Goal: Task Accomplishment & Management: Use online tool/utility

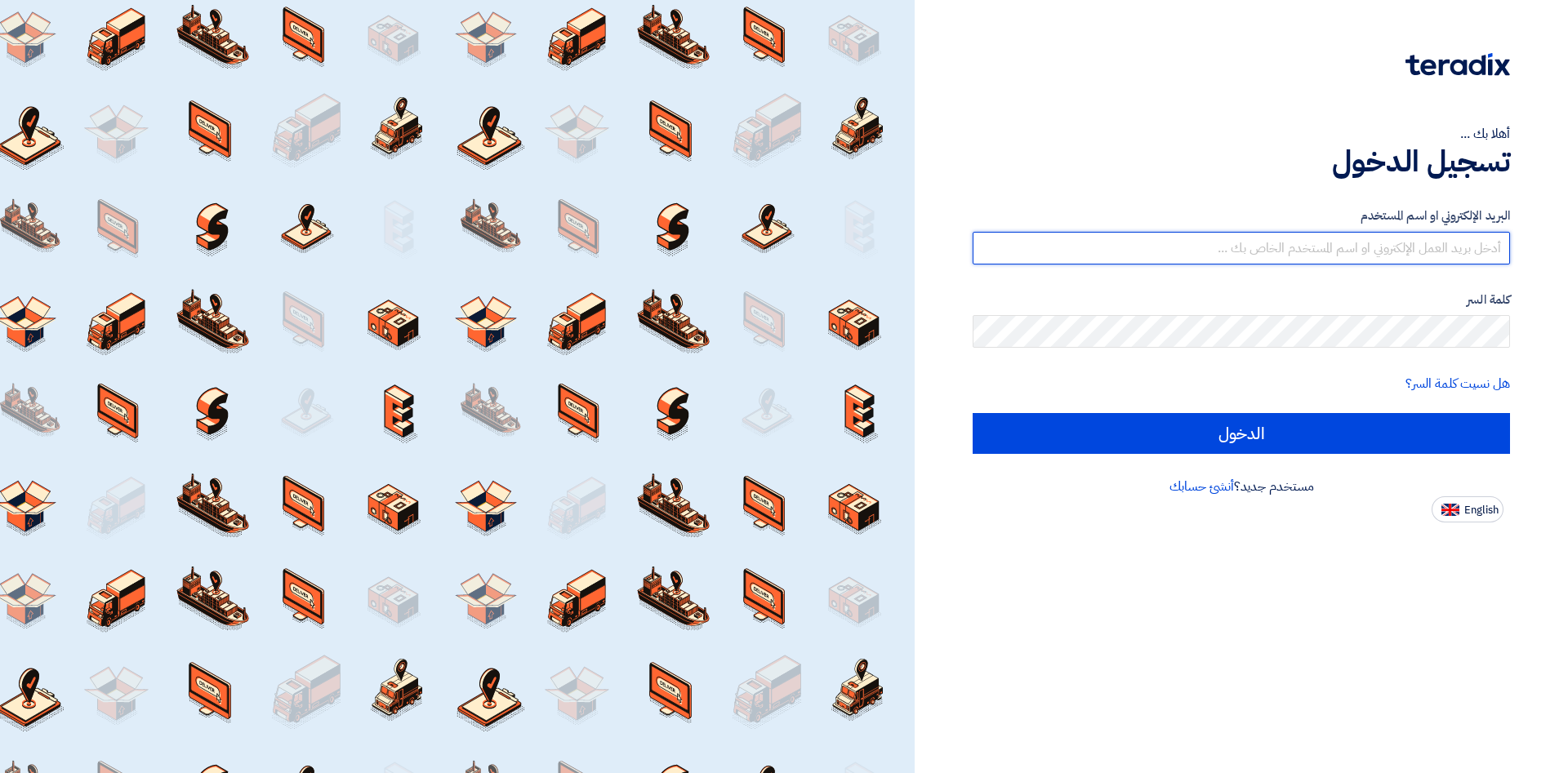
click at [1399, 244] on input "text" at bounding box center [1241, 248] width 538 height 33
click at [1351, 251] on input "text" at bounding box center [1241, 248] width 538 height 33
type input "[PERSON_NAME][EMAIL_ADDRESS][DOMAIN_NAME]"
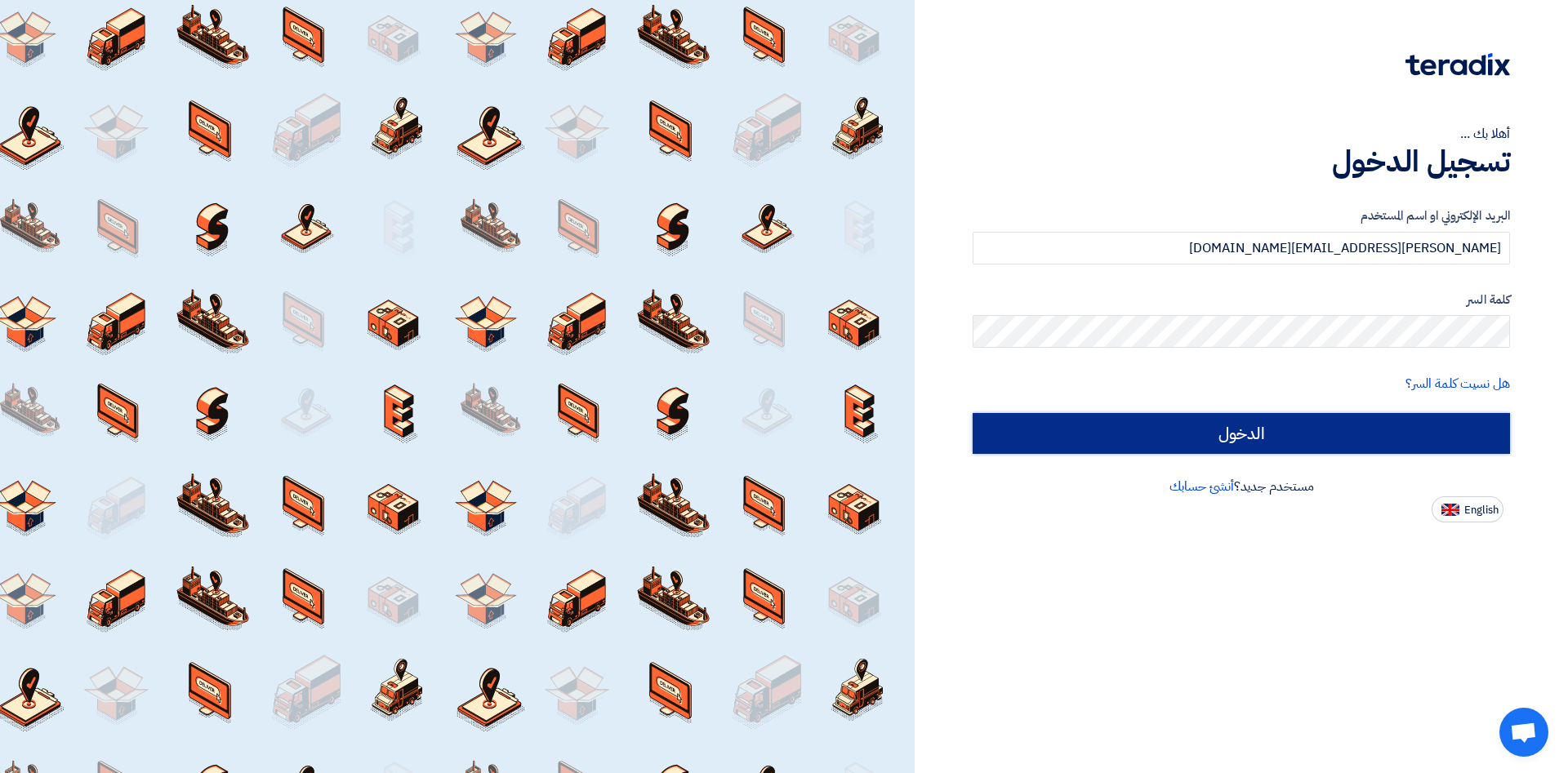
click at [1174, 448] on input "الدخول" at bounding box center [1241, 433] width 538 height 41
type input "Sign in"
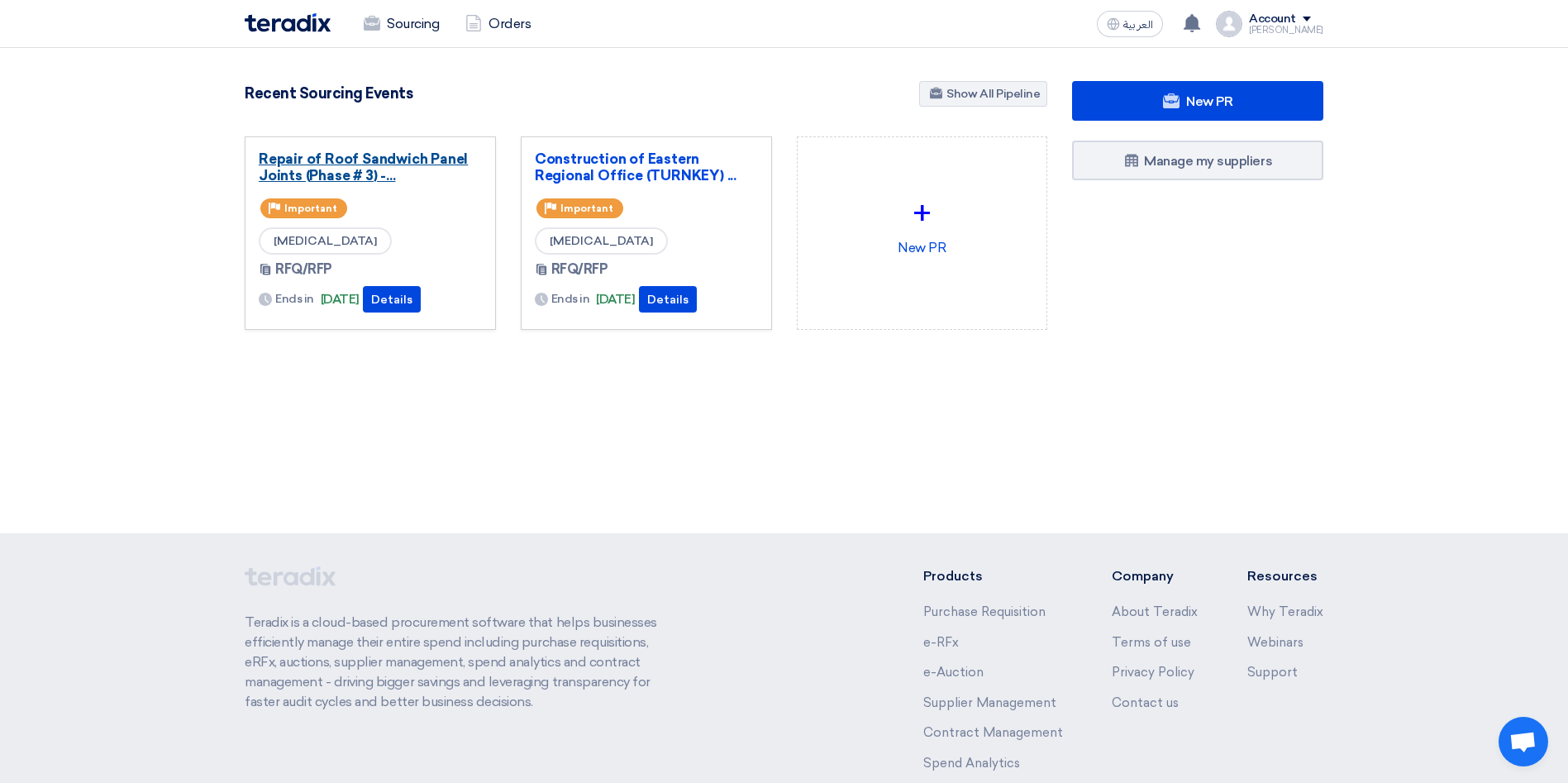
click at [380, 167] on link "Repair of Roof Sandwich Panel Joints (Phase # 3) -..." at bounding box center [369, 166] width 223 height 33
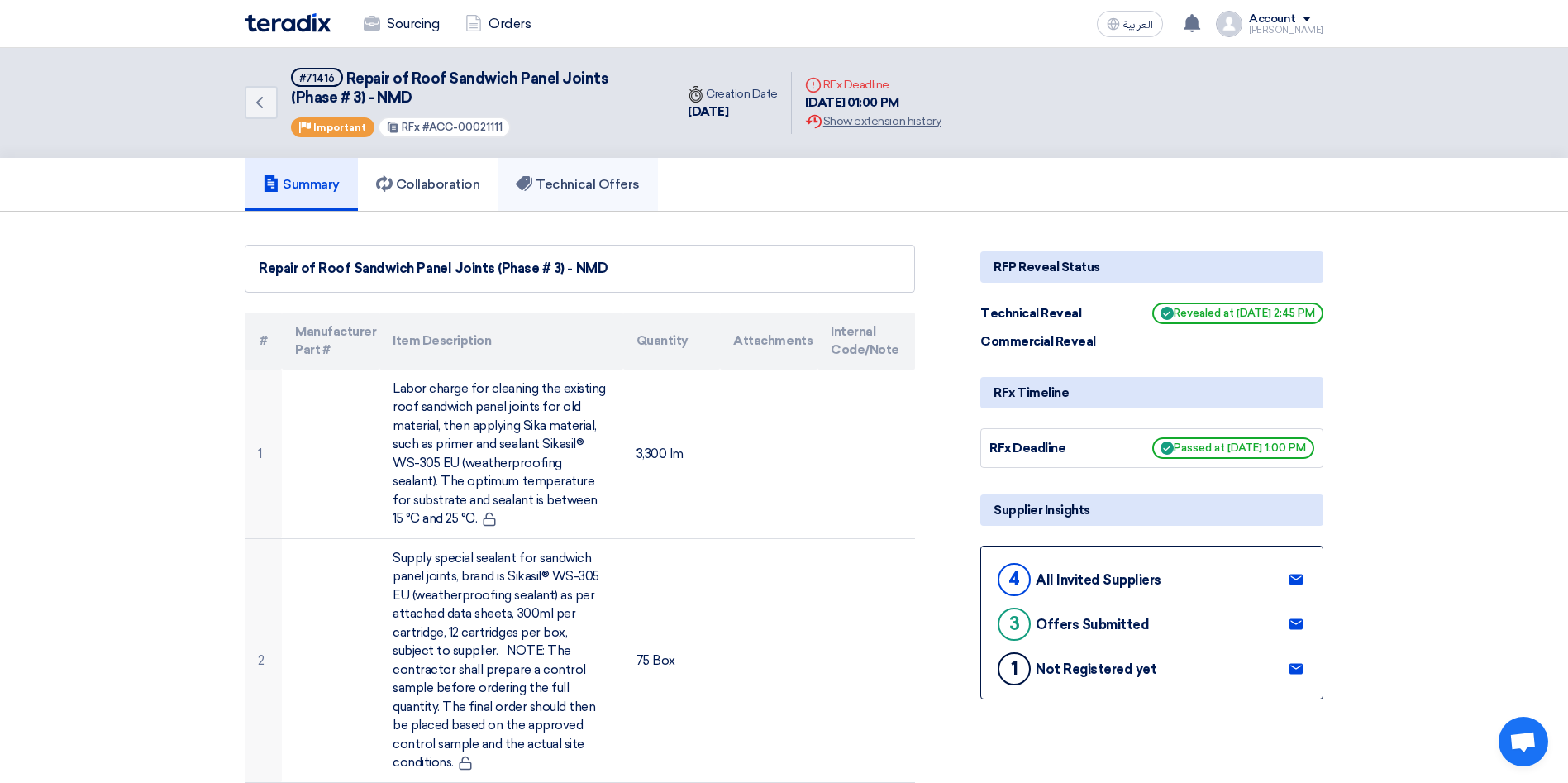
click at [611, 185] on h5 "Technical Offers" at bounding box center [577, 183] width 123 height 16
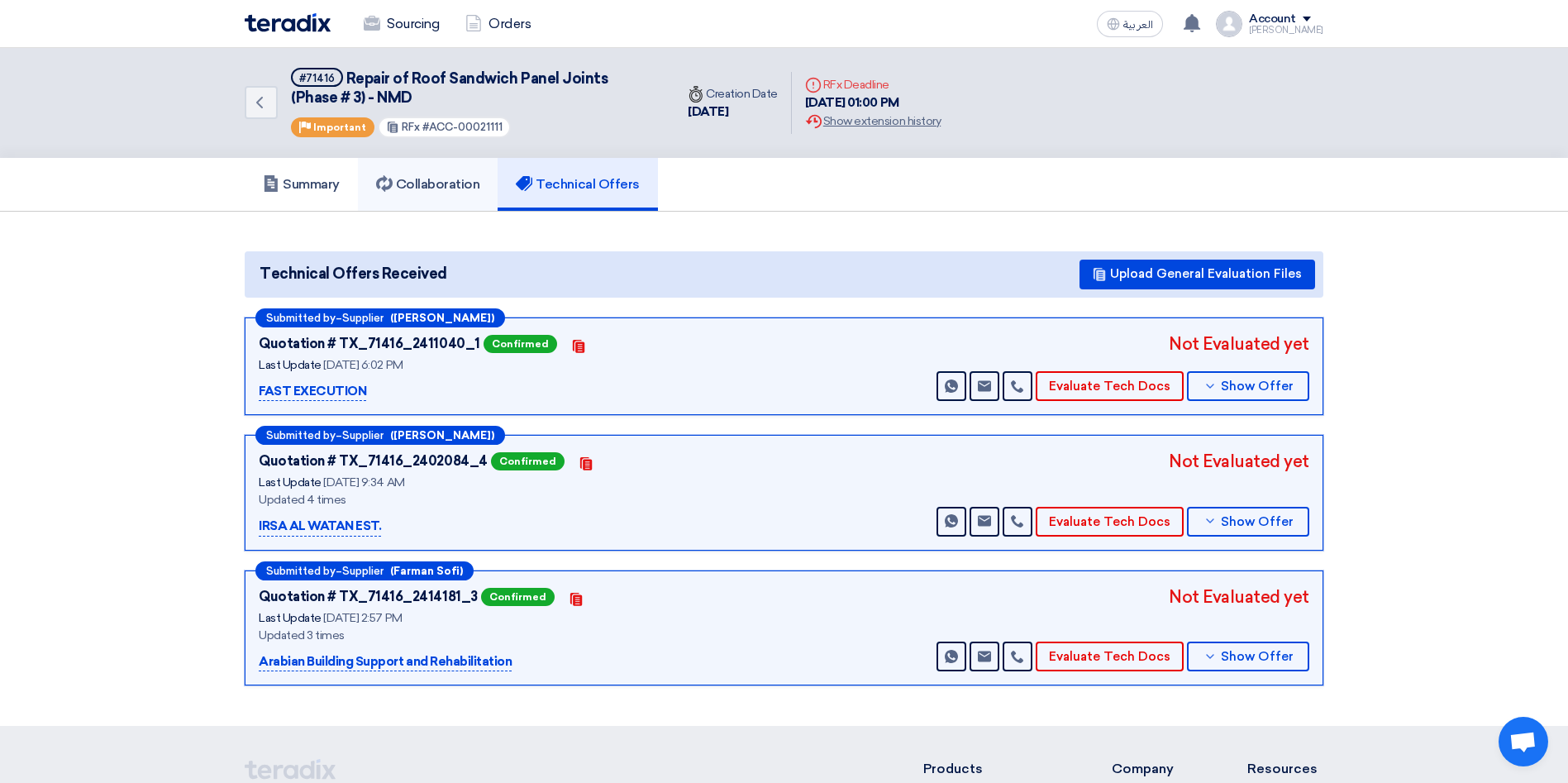
click at [436, 188] on h5 "Collaboration" at bounding box center [428, 183] width 104 height 16
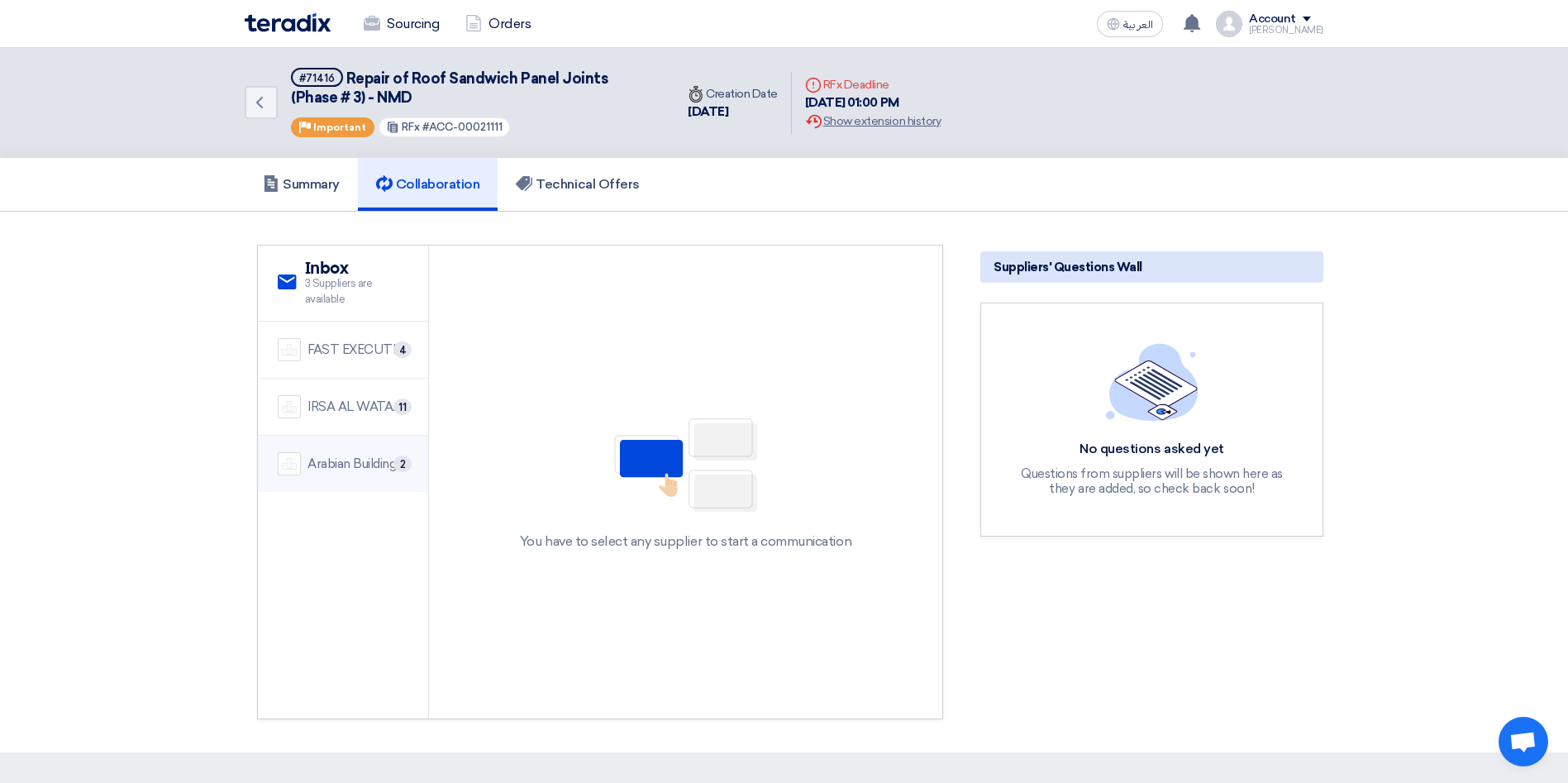
click at [379, 464] on div "Arabian Building Support and Rehabilitation" at bounding box center [358, 465] width 101 height 19
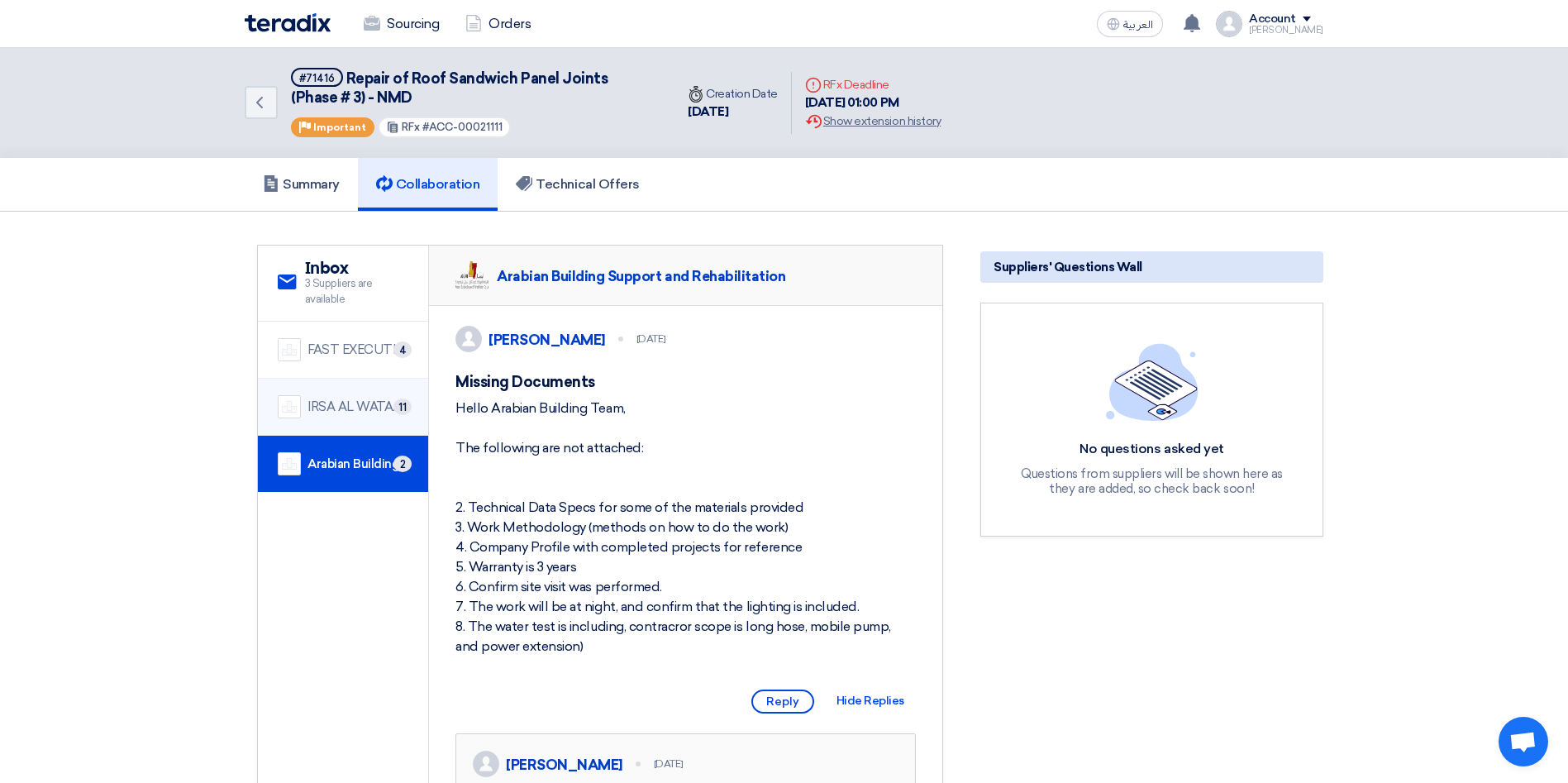
click at [361, 411] on div "IRSA AL WATAN EST." at bounding box center [358, 408] width 101 height 19
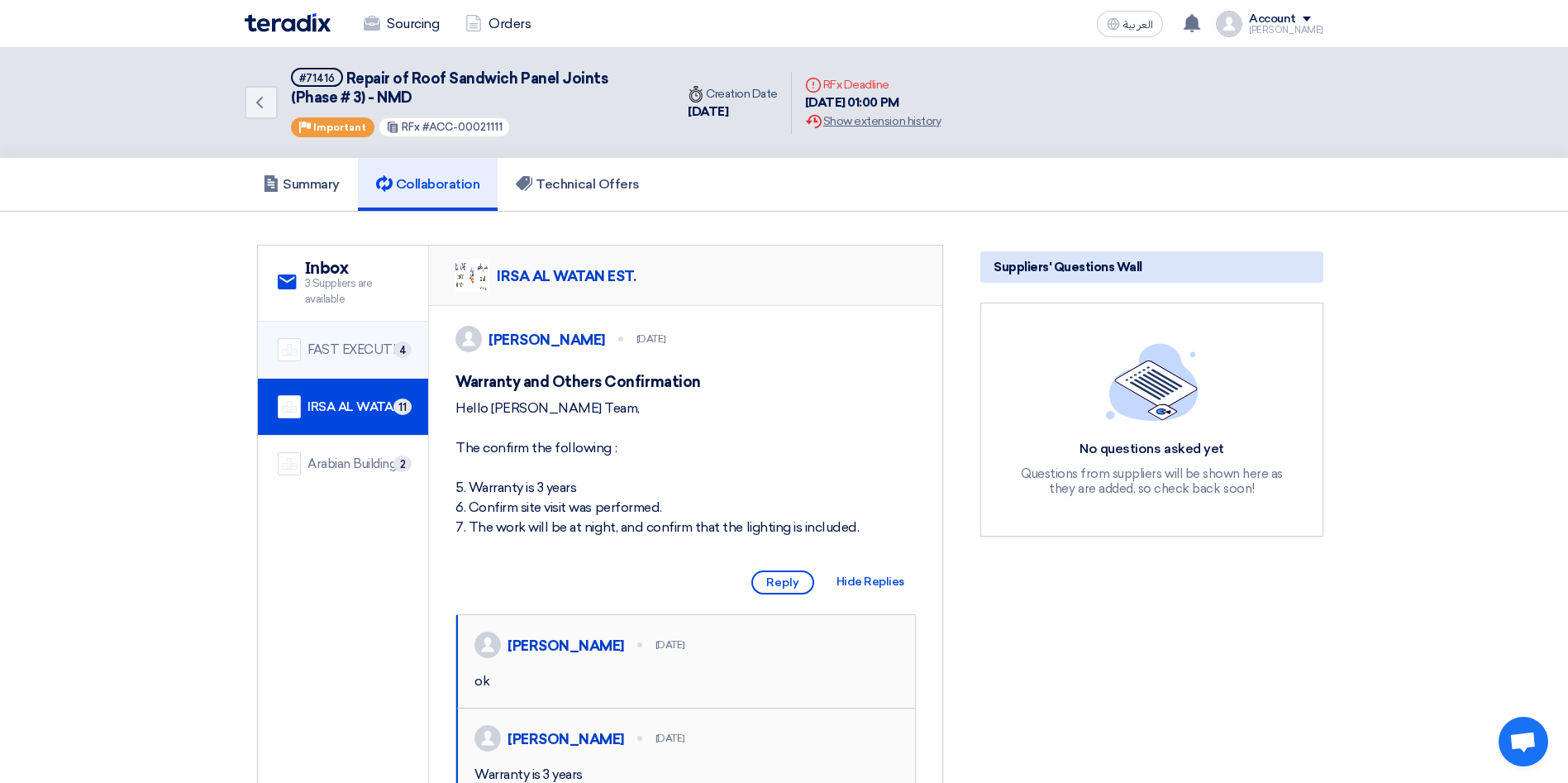
click at [355, 354] on div "FAST EXECUTION" at bounding box center [358, 351] width 101 height 19
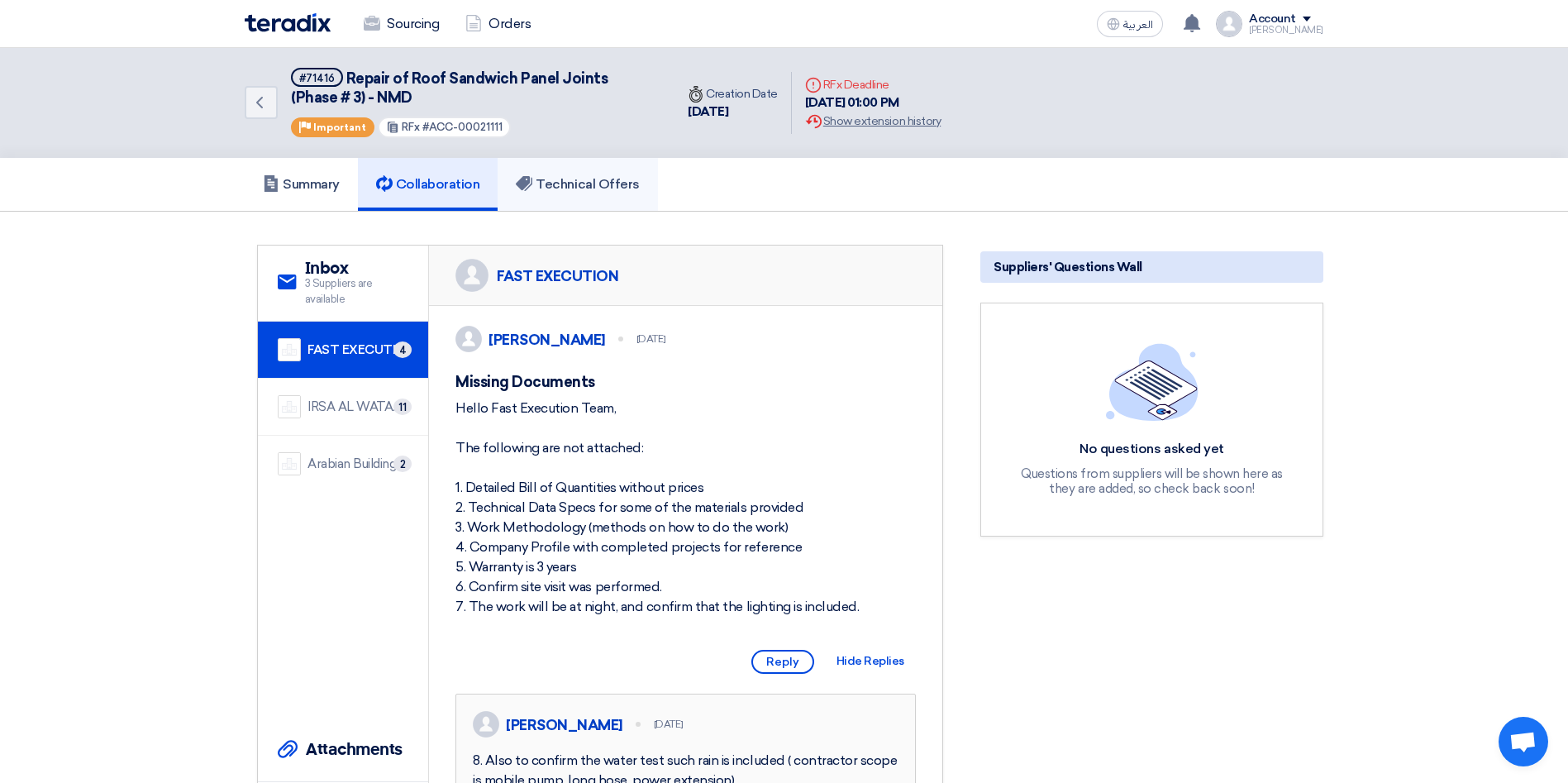
click at [624, 191] on h5 "Technical Offers" at bounding box center [577, 183] width 123 height 16
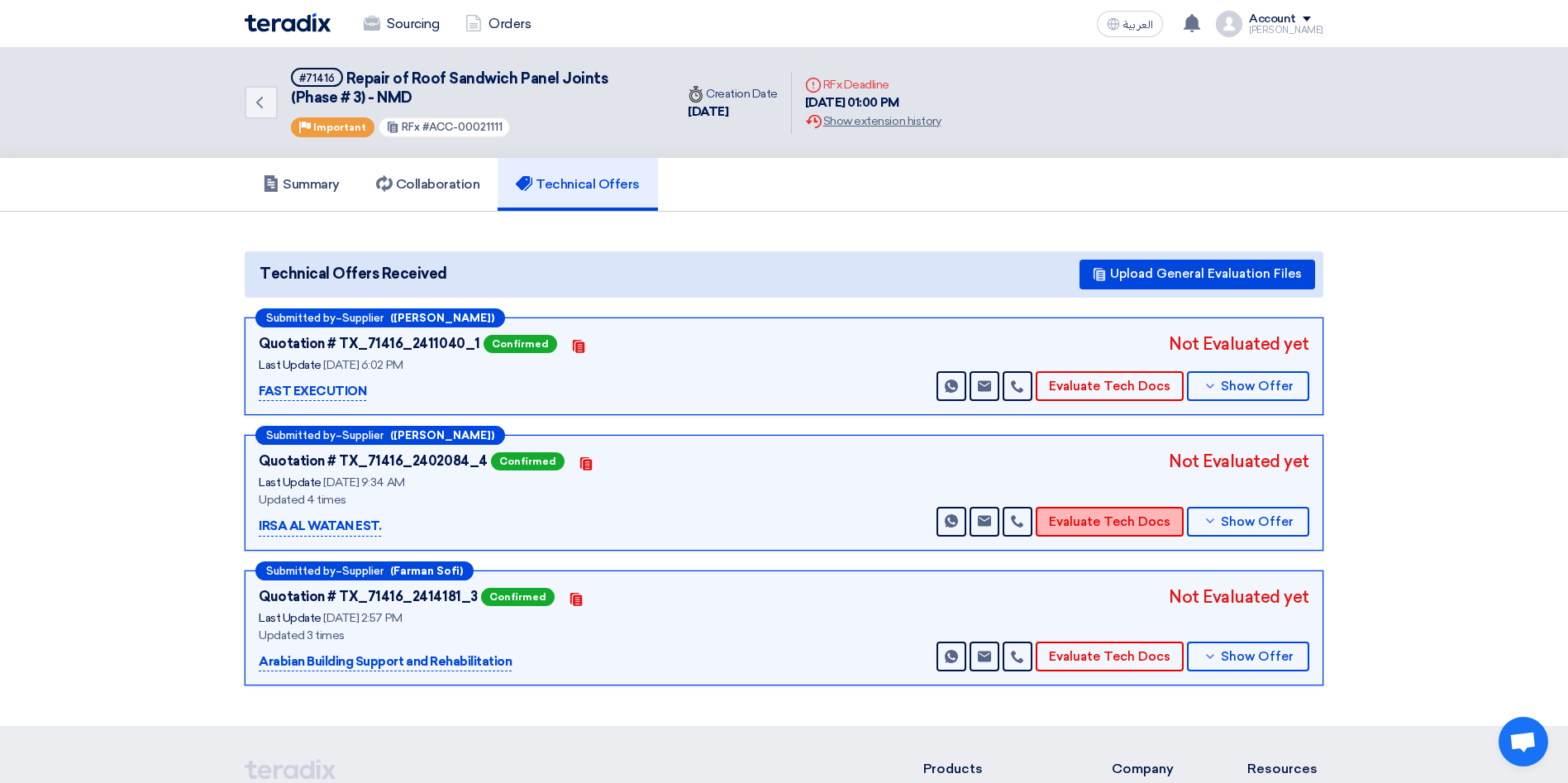
click at [1137, 526] on button "Evaluate Tech Docs" at bounding box center [1109, 521] width 148 height 29
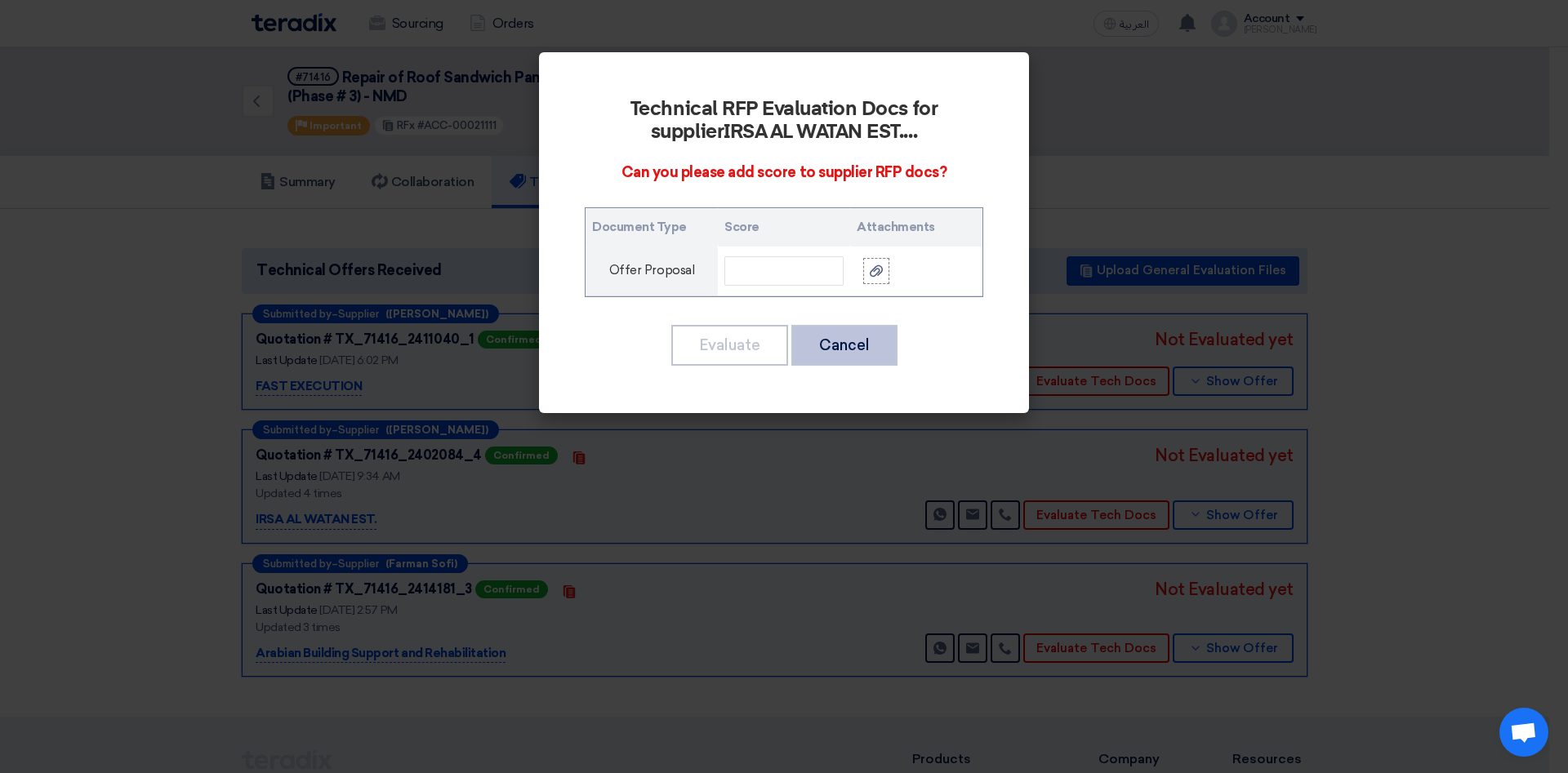
click at [827, 352] on button "Cancel" at bounding box center [844, 345] width 106 height 41
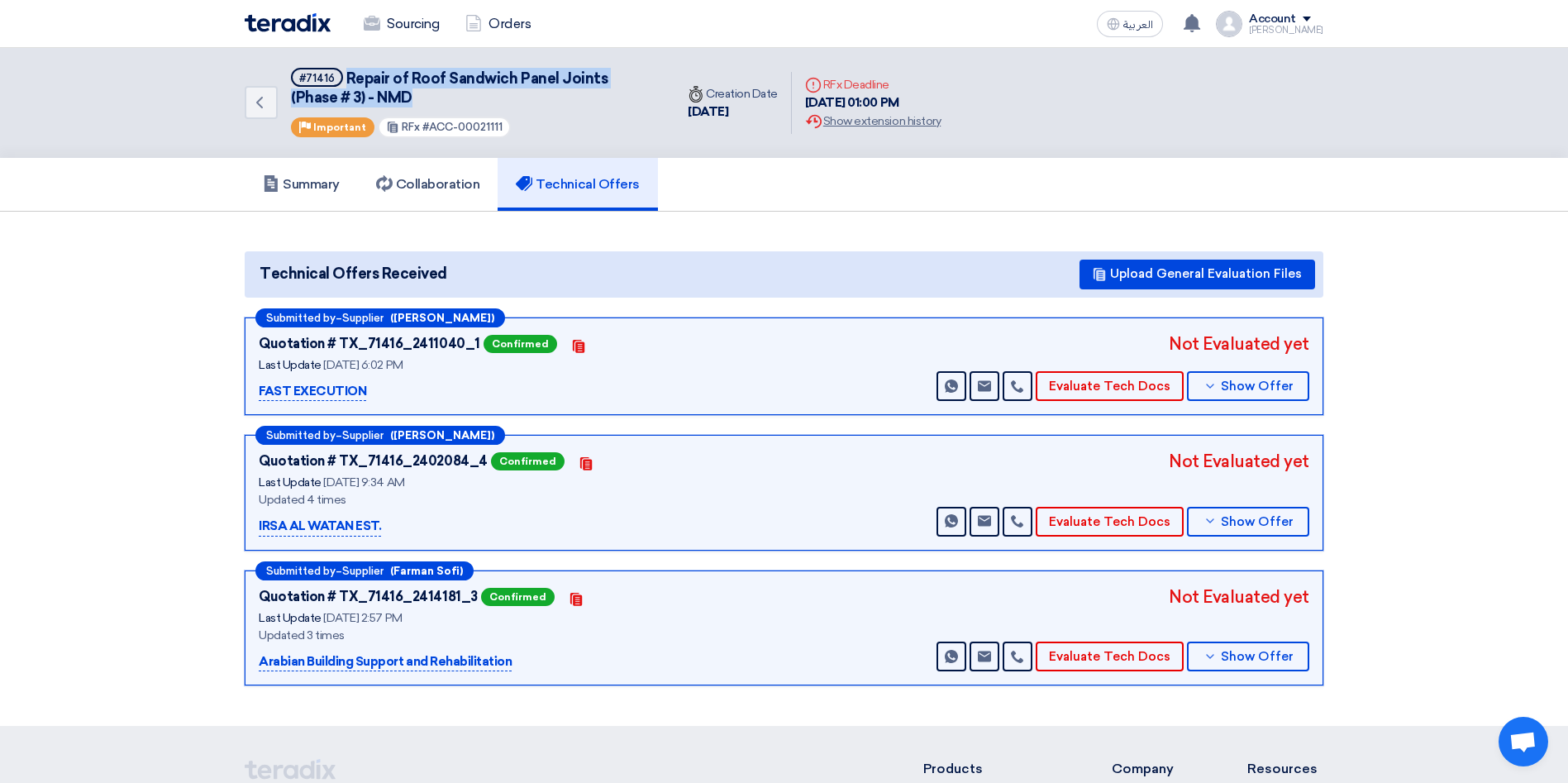
drag, startPoint x: 369, startPoint y: 93, endPoint x: 348, endPoint y: 82, distance: 23.7
click at [348, 82] on h5 "#71416 Repair of Roof Sandwich Panel Joints (Phase # 3) - NMD" at bounding box center [472, 87] width 364 height 41
copy span "Repair of Roof Sandwich Panel Joints (Phase # 3) - NMD"
drag, startPoint x: 1283, startPoint y: 348, endPoint x: 1209, endPoint y: 347, distance: 74.0
click at [1209, 347] on div "Not Evaluated yet" at bounding box center [1239, 344] width 141 height 25
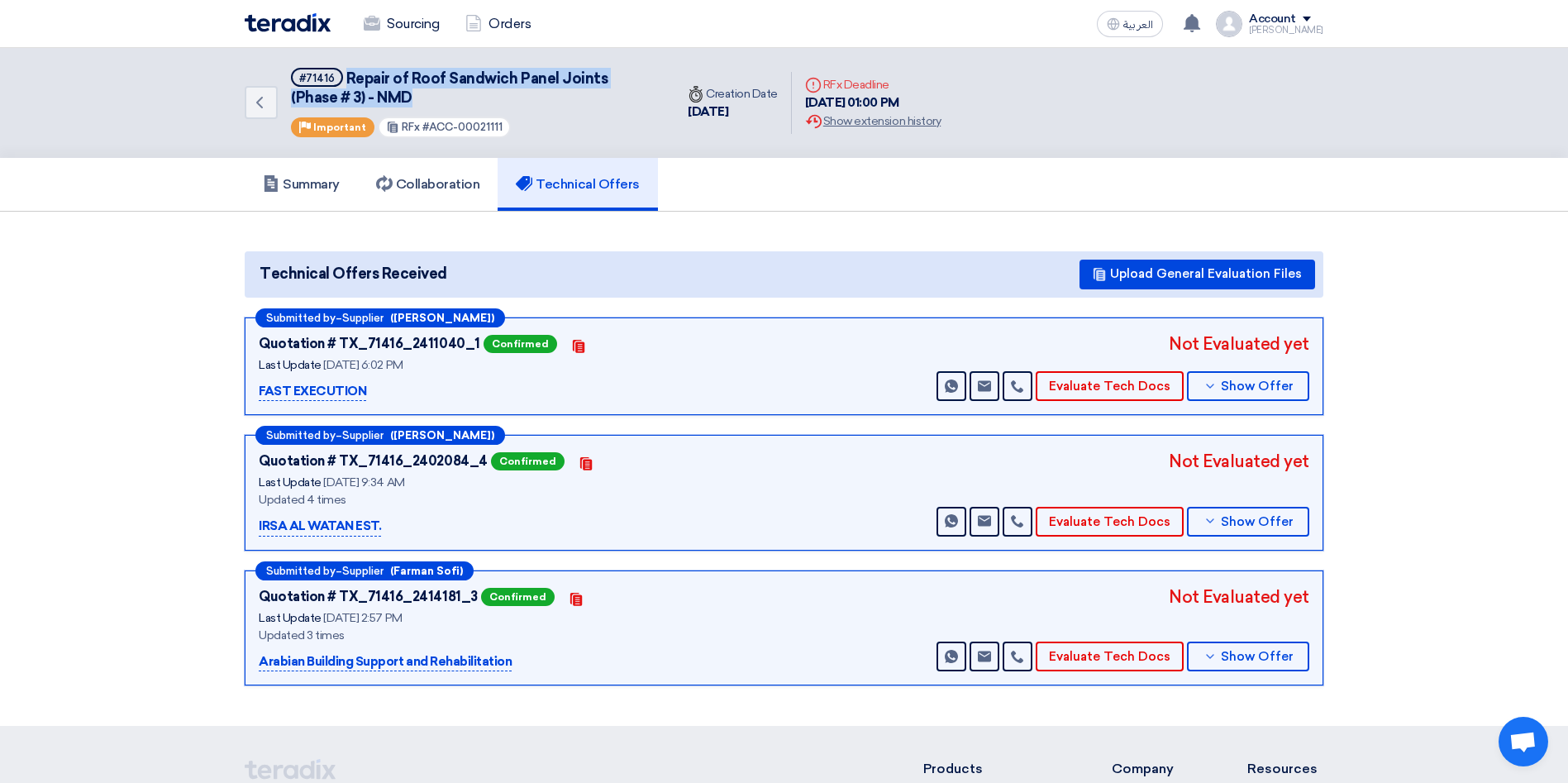
copy div "Evaluated"
drag, startPoint x: 317, startPoint y: 523, endPoint x: 210, endPoint y: 525, distance: 107.0
click at [210, 525] on section "Technical Offers Received Upload General Evaluation Files Submitted by – Suppli…" at bounding box center [784, 469] width 1568 height 515
copy p "IRSA AL WATAN EST."
click at [405, 186] on h5 "Collaboration" at bounding box center [428, 183] width 104 height 16
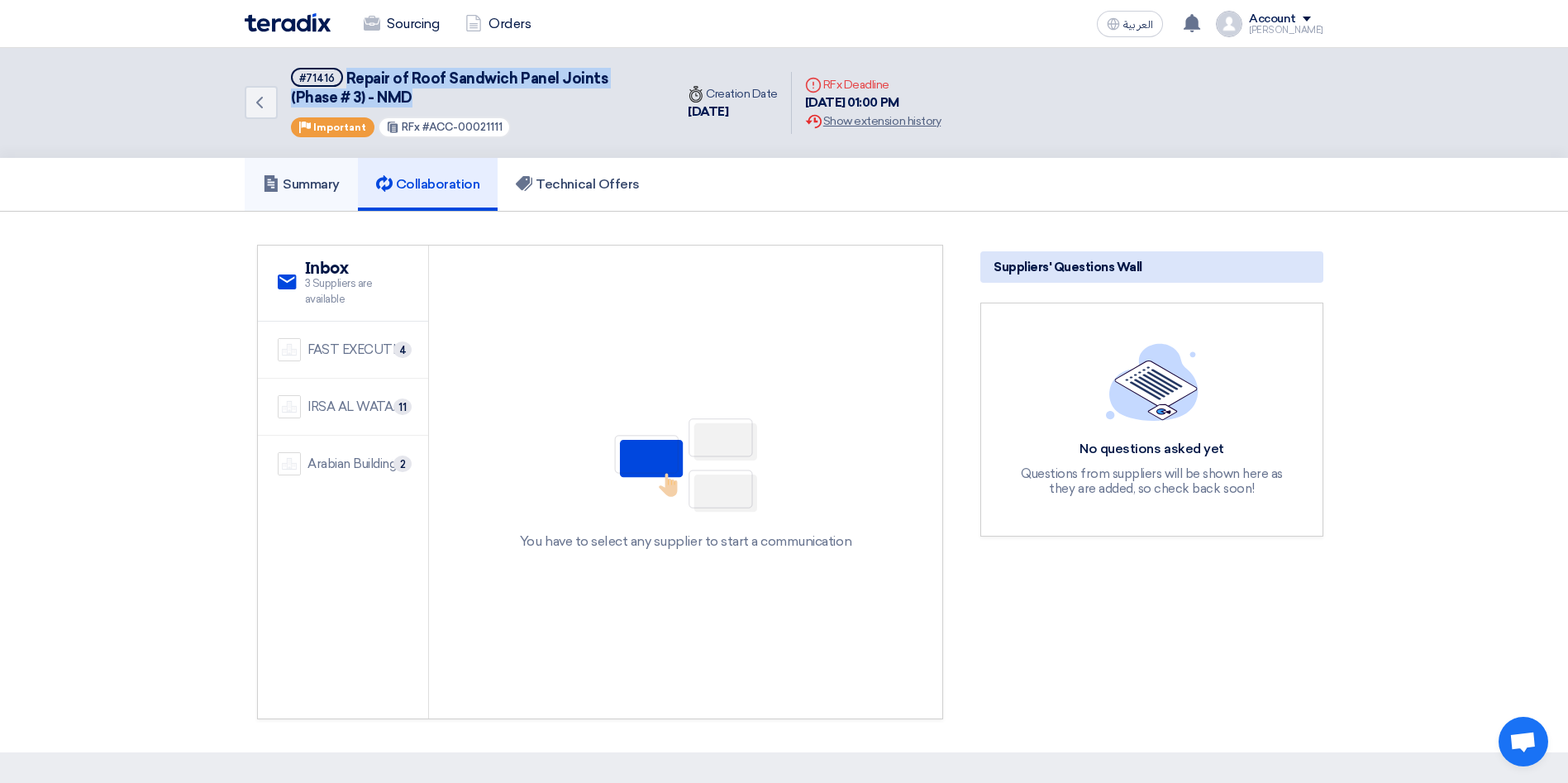
click at [324, 182] on h5 "Summary" at bounding box center [301, 183] width 77 height 16
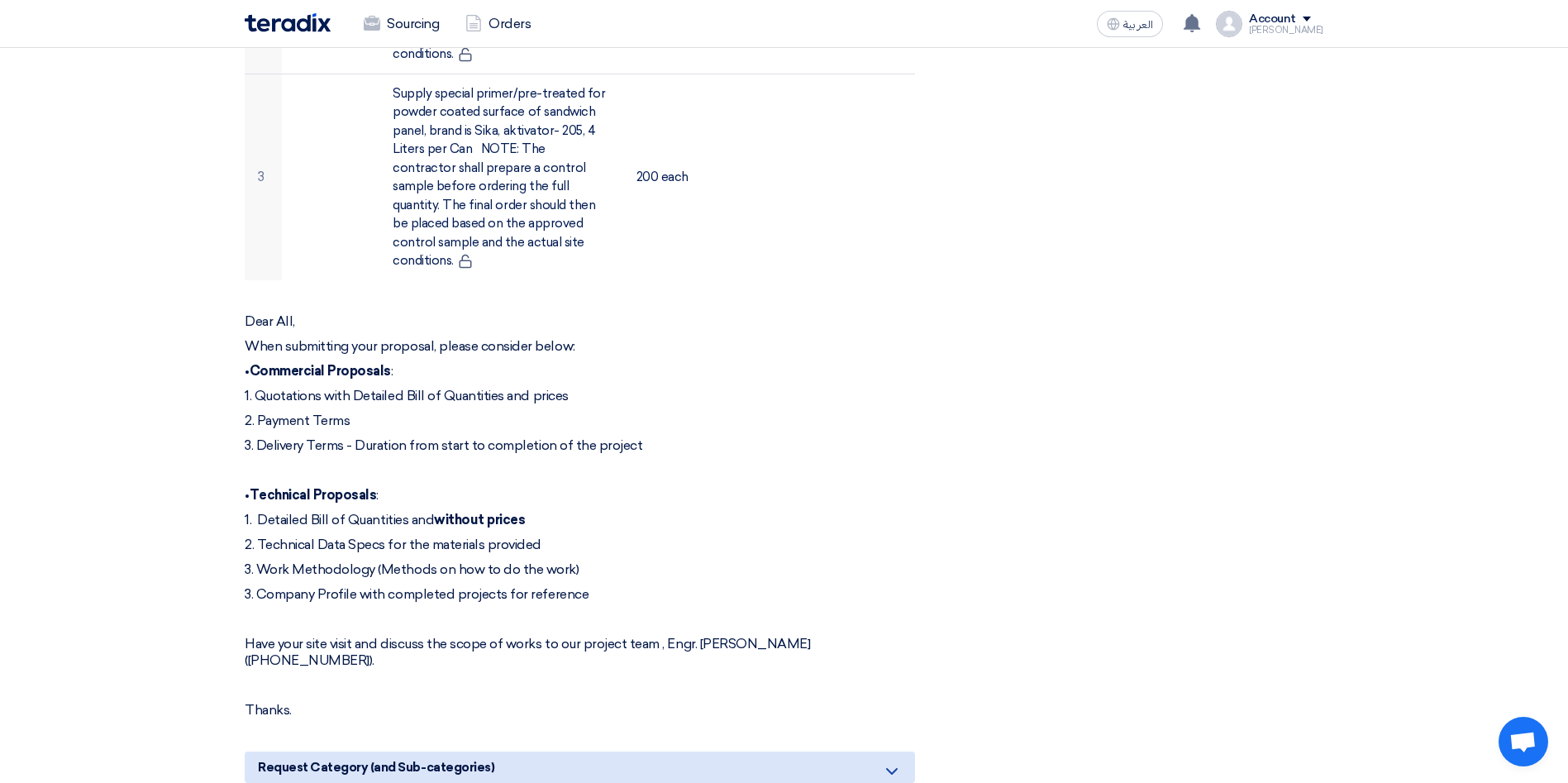
scroll to position [869, 0]
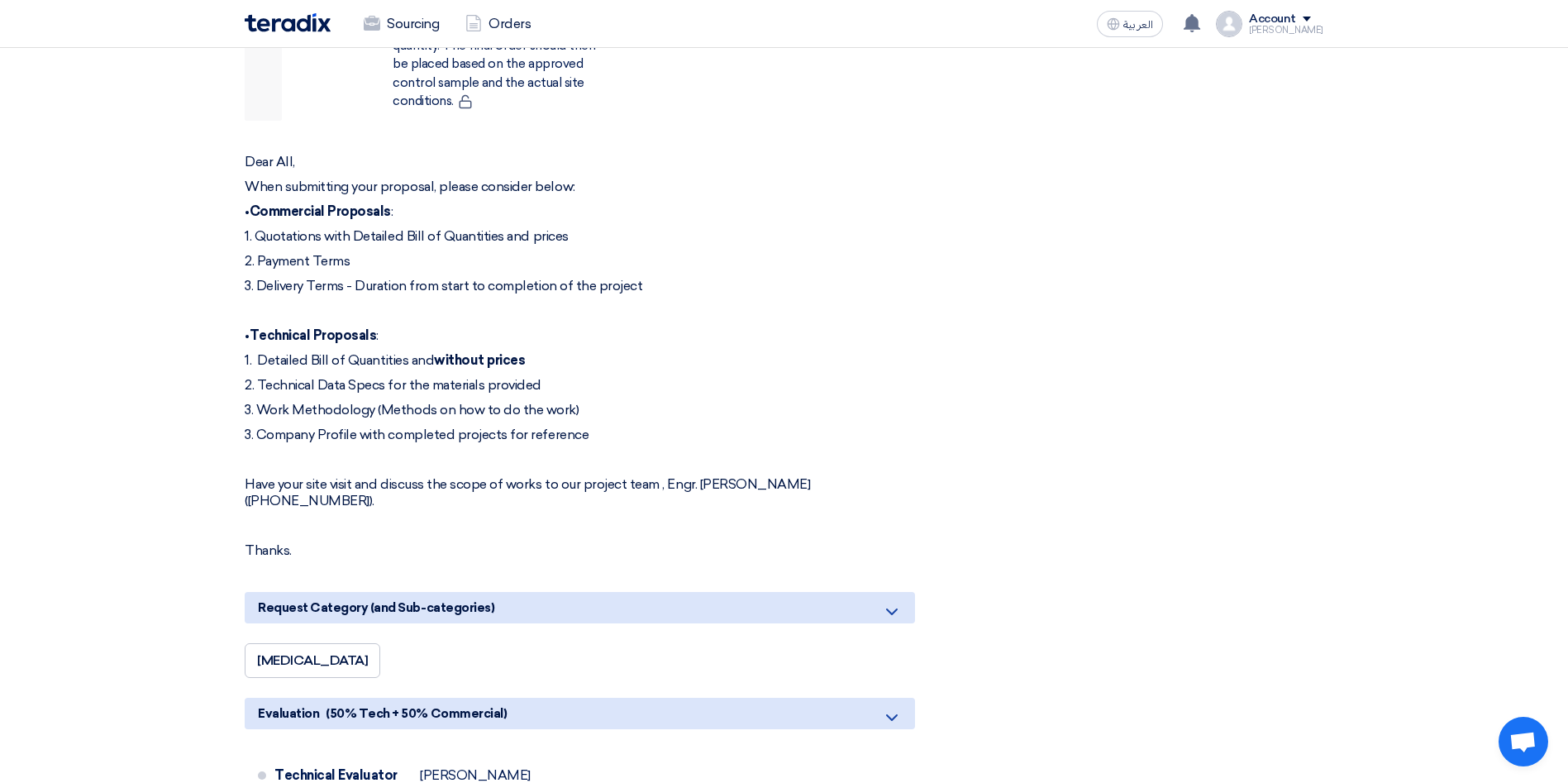
drag, startPoint x: 557, startPoint y: 398, endPoint x: 280, endPoint y: 402, distance: 277.0
click at [280, 427] on p "3. Company Profile with completed projects for reference" at bounding box center [580, 434] width 671 height 16
copy p ". Company Profile with completed projects for reference"
drag, startPoint x: 564, startPoint y: 372, endPoint x: 411, endPoint y: 374, distance: 153.0
click at [411, 402] on p "3. Work Methodology (Methods on how to do the work)" at bounding box center [580, 410] width 671 height 16
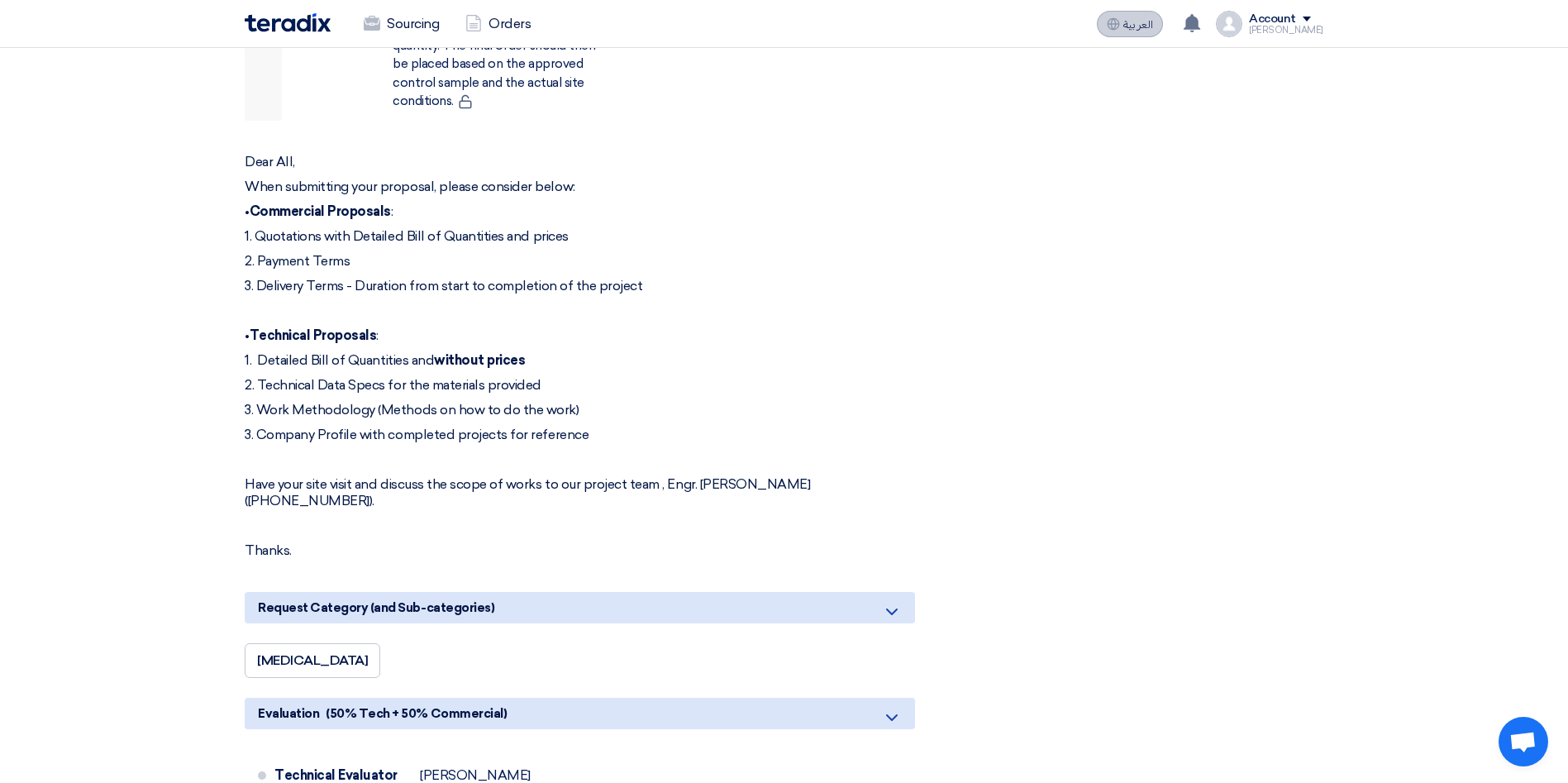
copy p "Methods on how to do the work"
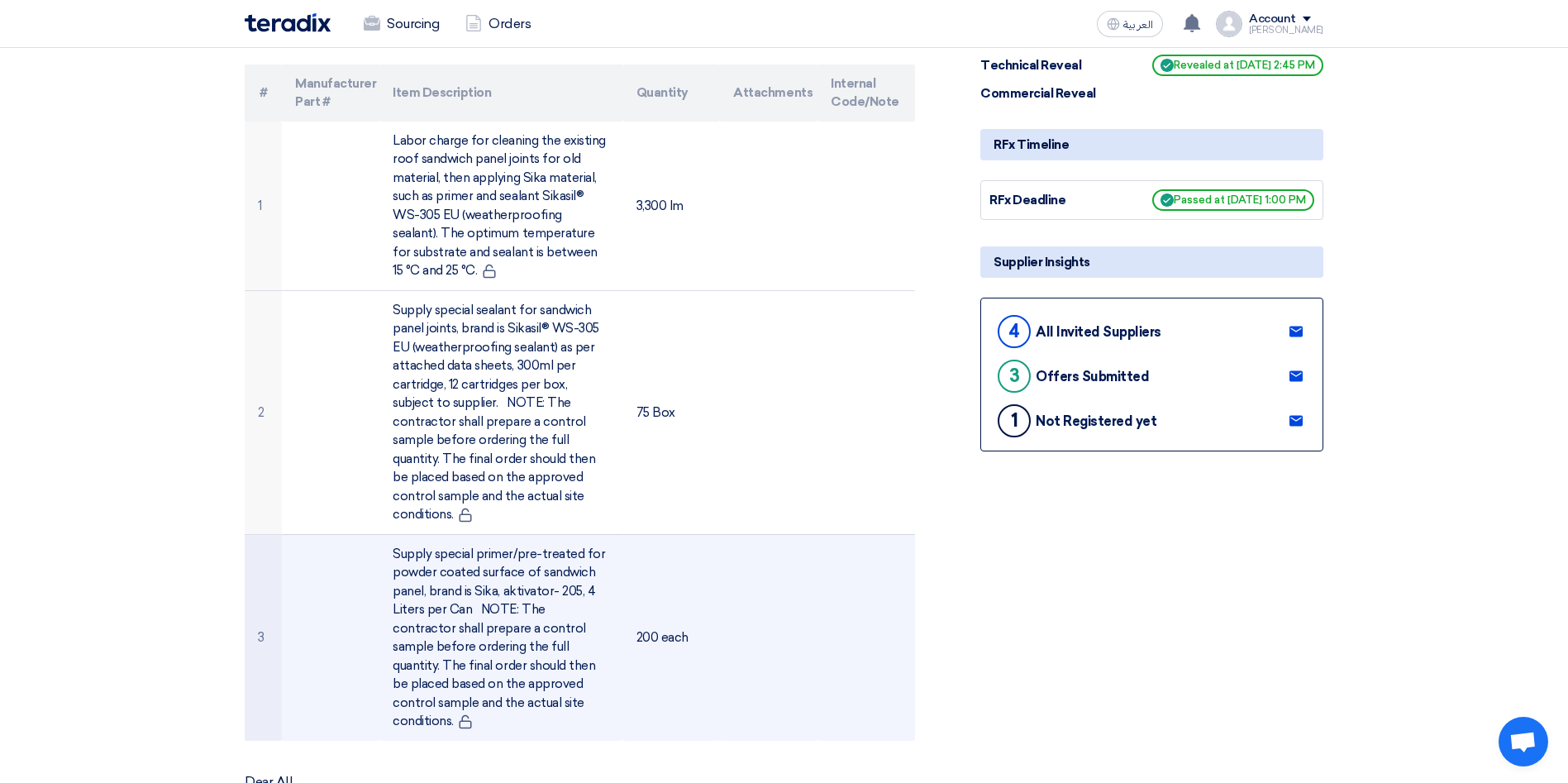
scroll to position [0, 0]
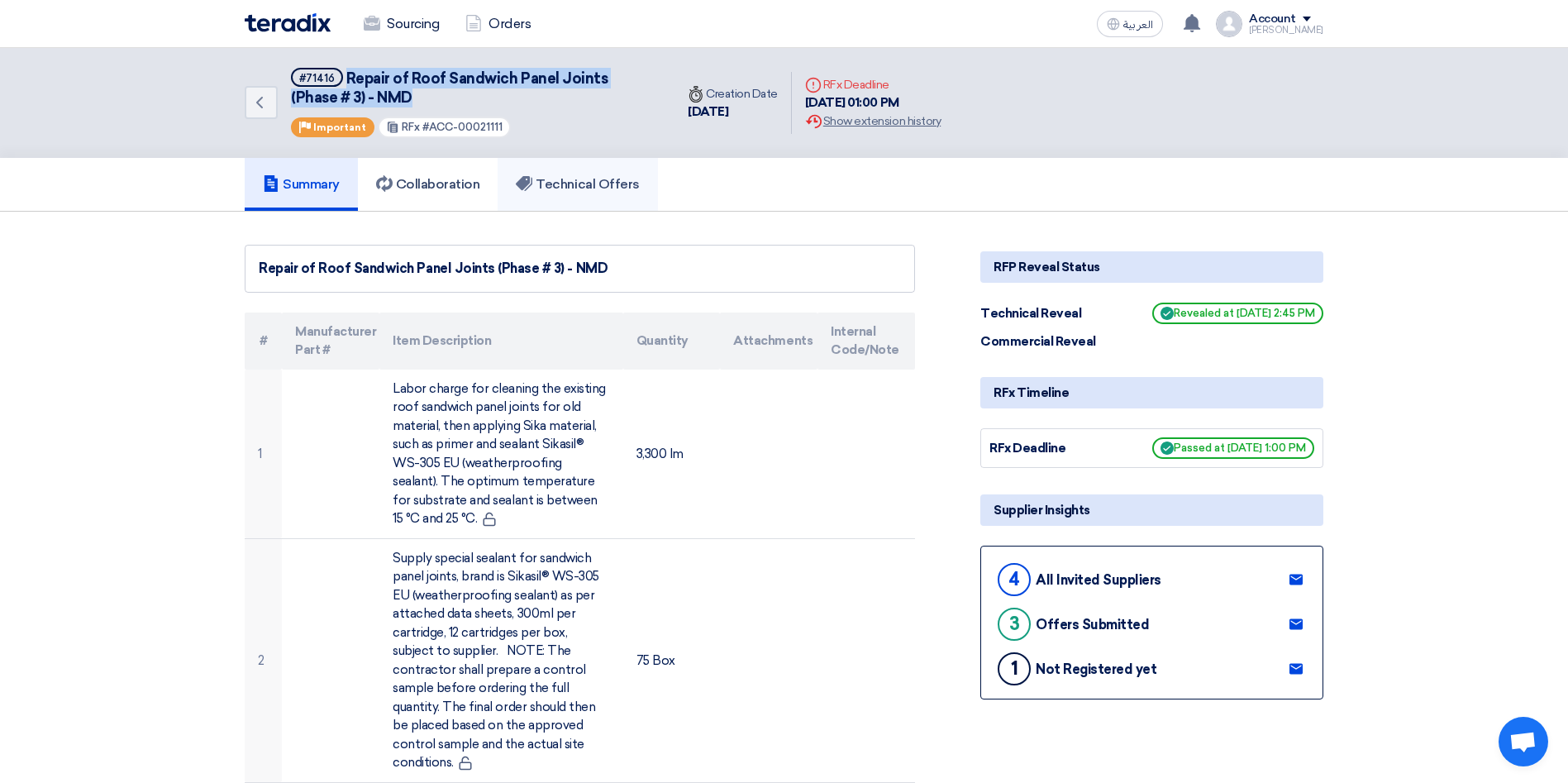
click at [594, 180] on h5 "Technical Offers" at bounding box center [577, 183] width 123 height 16
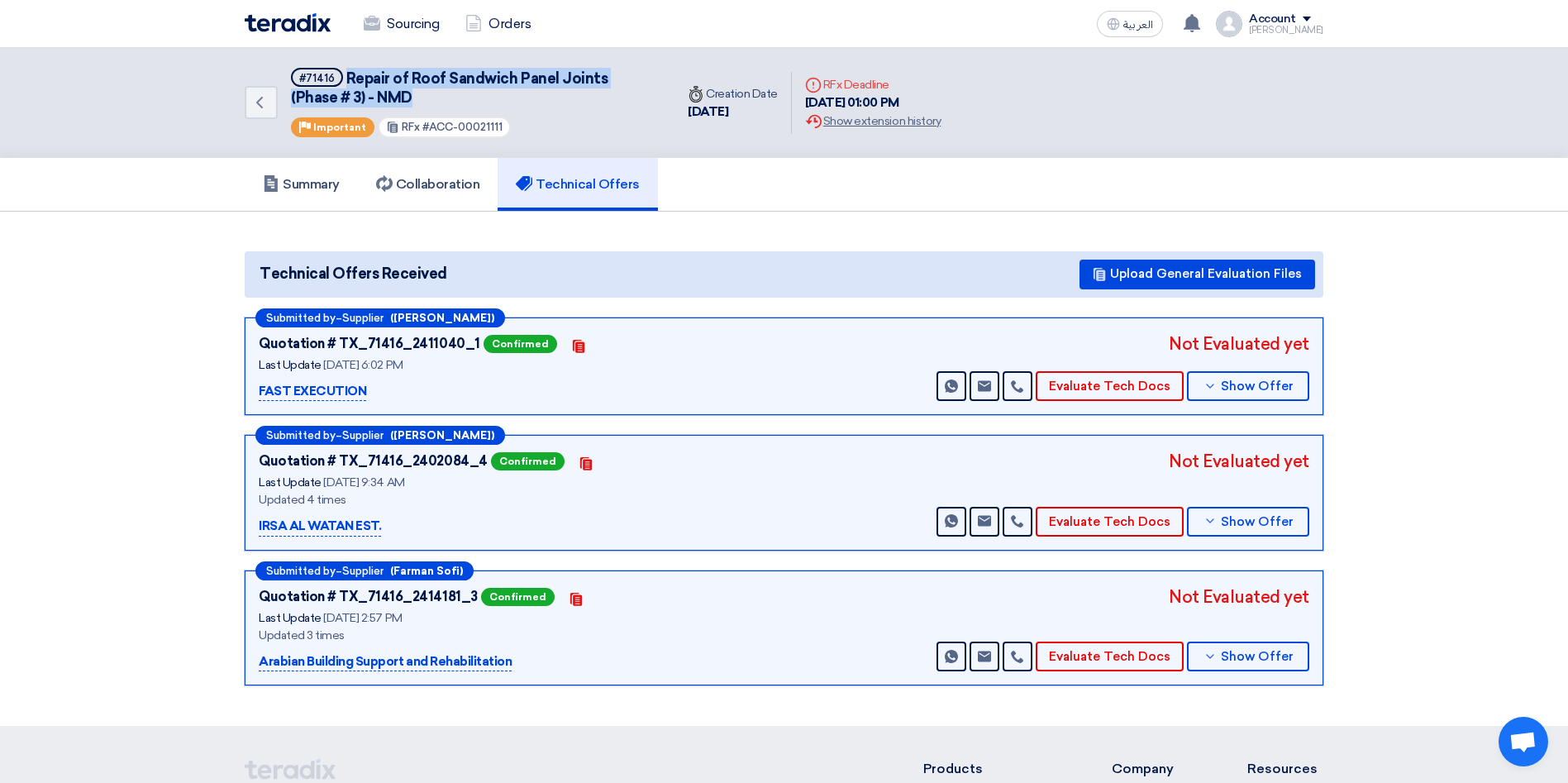
drag, startPoint x: 392, startPoint y: 390, endPoint x: 243, endPoint y: 389, distance: 149.0
click at [243, 389] on div "Submitted by – Supplier ([PERSON_NAME]) Quotation # TX_71416_2411040_1 Confirme…" at bounding box center [784, 505] width 1104 height 375
copy p "FAST EXECUTION"
drag, startPoint x: 433, startPoint y: 527, endPoint x: 425, endPoint y: 521, distance: 10.0
click at [432, 525] on div "IRSA AL WATAN EST." at bounding box center [464, 526] width 413 height 20
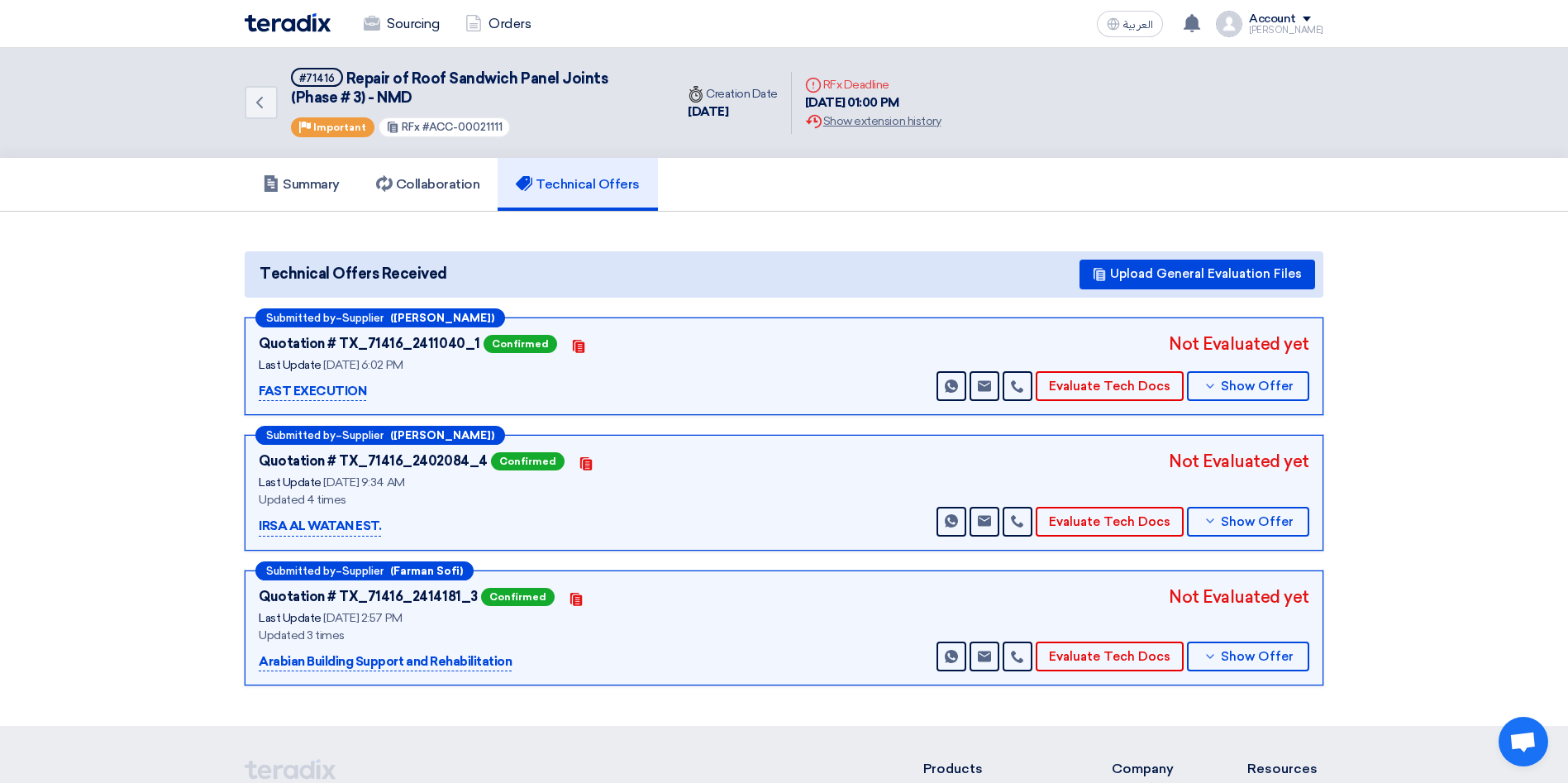
drag, startPoint x: 420, startPoint y: 521, endPoint x: 245, endPoint y: 529, distance: 175.2
click at [245, 529] on div "Submitted by – Supplier ([PERSON_NAME]) Quotation # TX_71416_2402084_4 Confirme…" at bounding box center [784, 493] width 1079 height 116
copy p "IRSA AL WATAN EST."
drag, startPoint x: 525, startPoint y: 664, endPoint x: 250, endPoint y: 673, distance: 275.1
click at [251, 672] on div "Submitted by – Supplier (Farman Sofi) Quotation # TX_71416_2414181_3 Confirmed …" at bounding box center [784, 628] width 1079 height 116
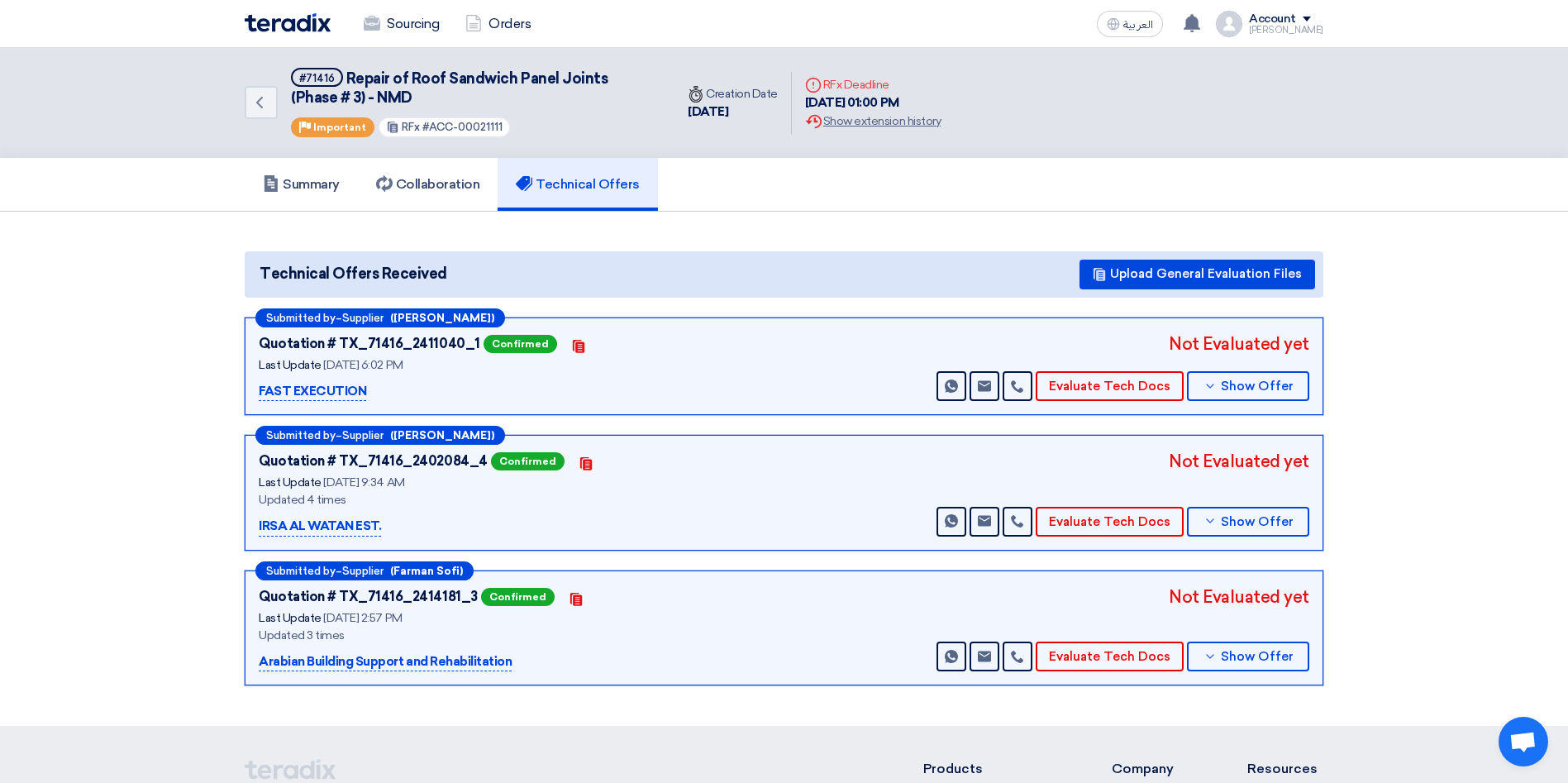
copy p "Arabian Building Support and Rehabilitation"
click at [1118, 526] on button "Evaluate Tech Docs" at bounding box center [1109, 521] width 148 height 29
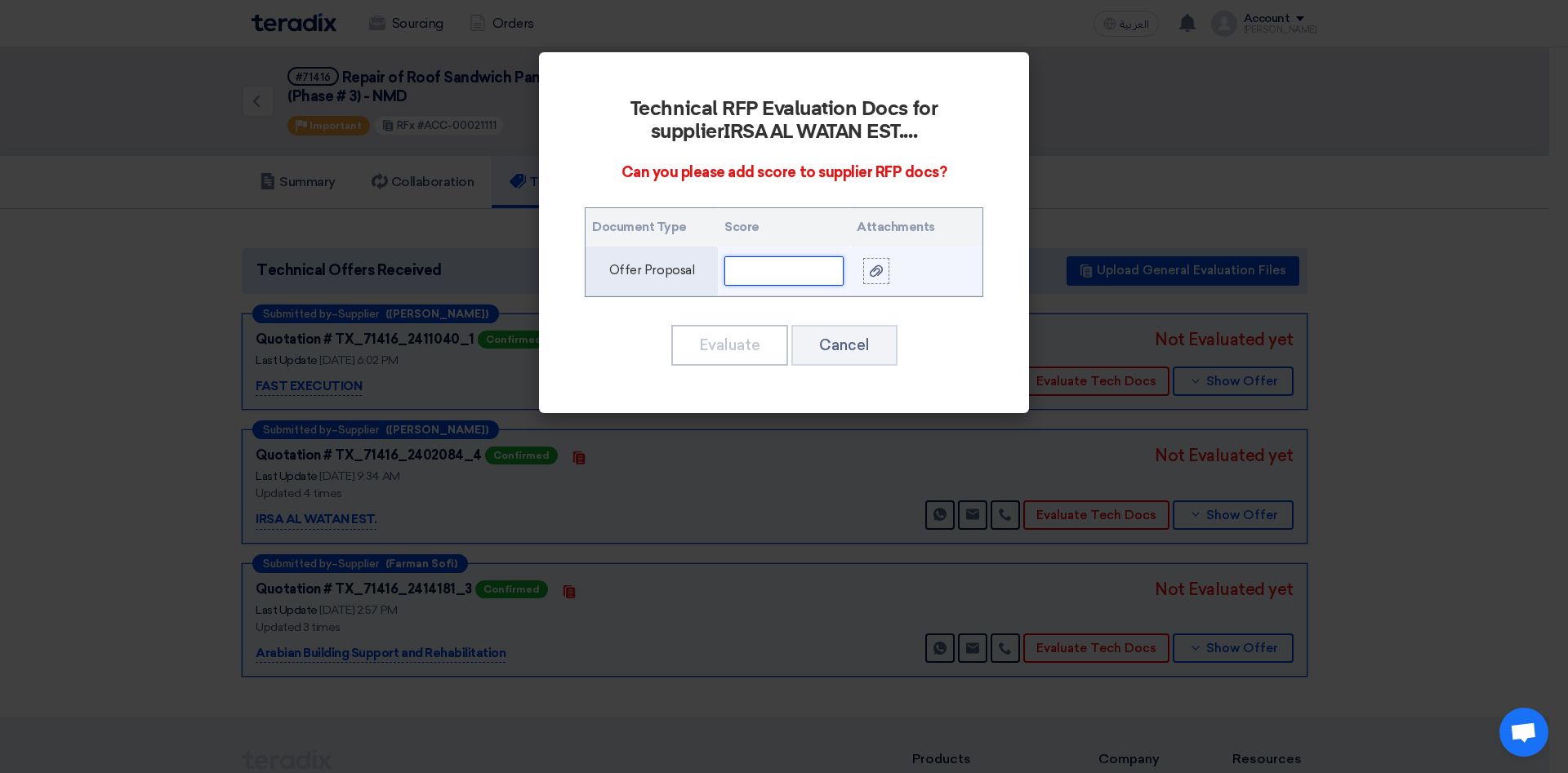
click at [817, 277] on input "text" at bounding box center [784, 270] width 119 height 29
drag, startPoint x: 784, startPoint y: 266, endPoint x: 701, endPoint y: 280, distance: 84.2
click at [701, 280] on tr "Offer Proposal 994" at bounding box center [784, 271] width 397 height 50
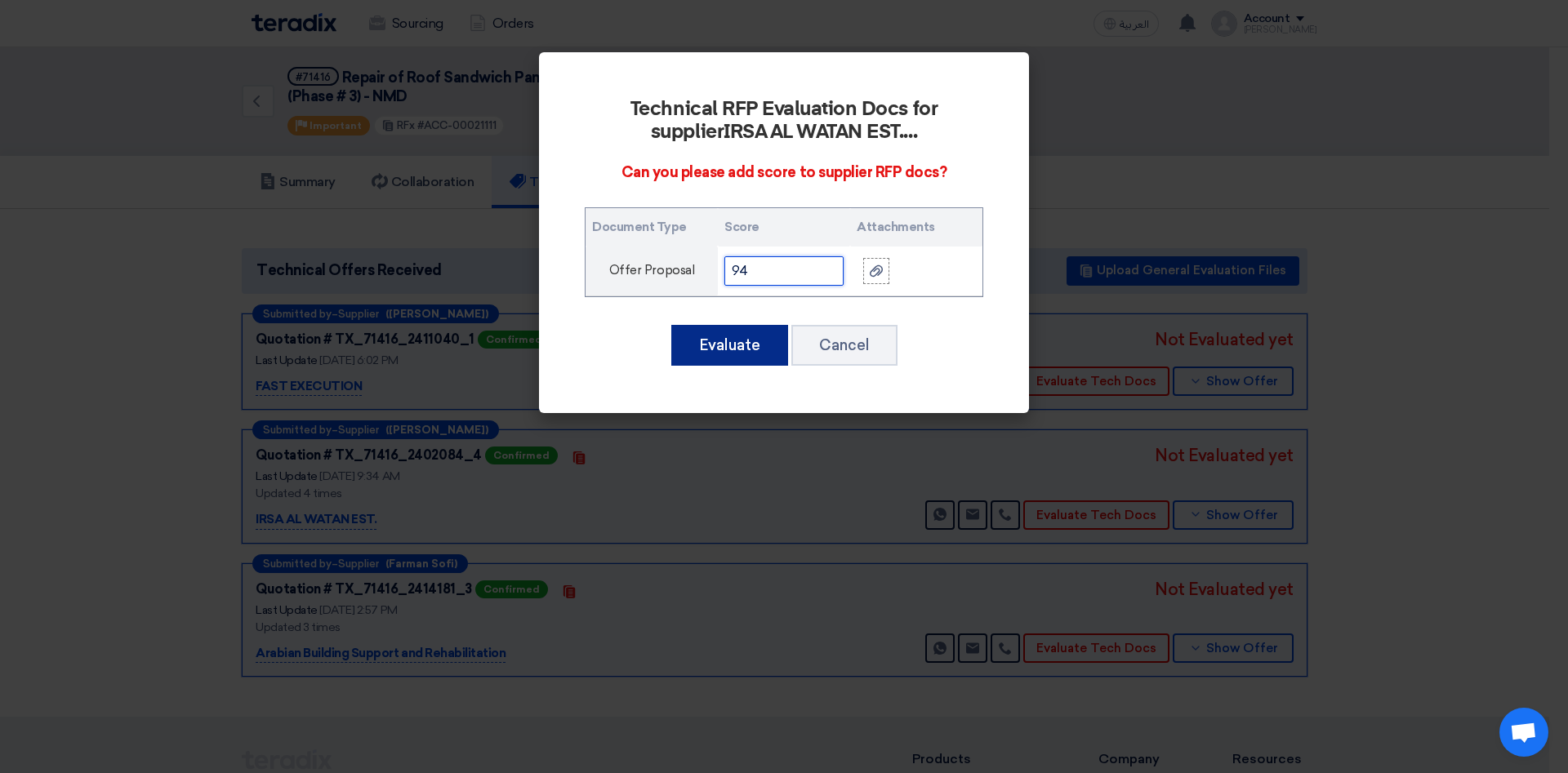
type input "94"
click at [728, 345] on button "Evaluate" at bounding box center [729, 345] width 116 height 41
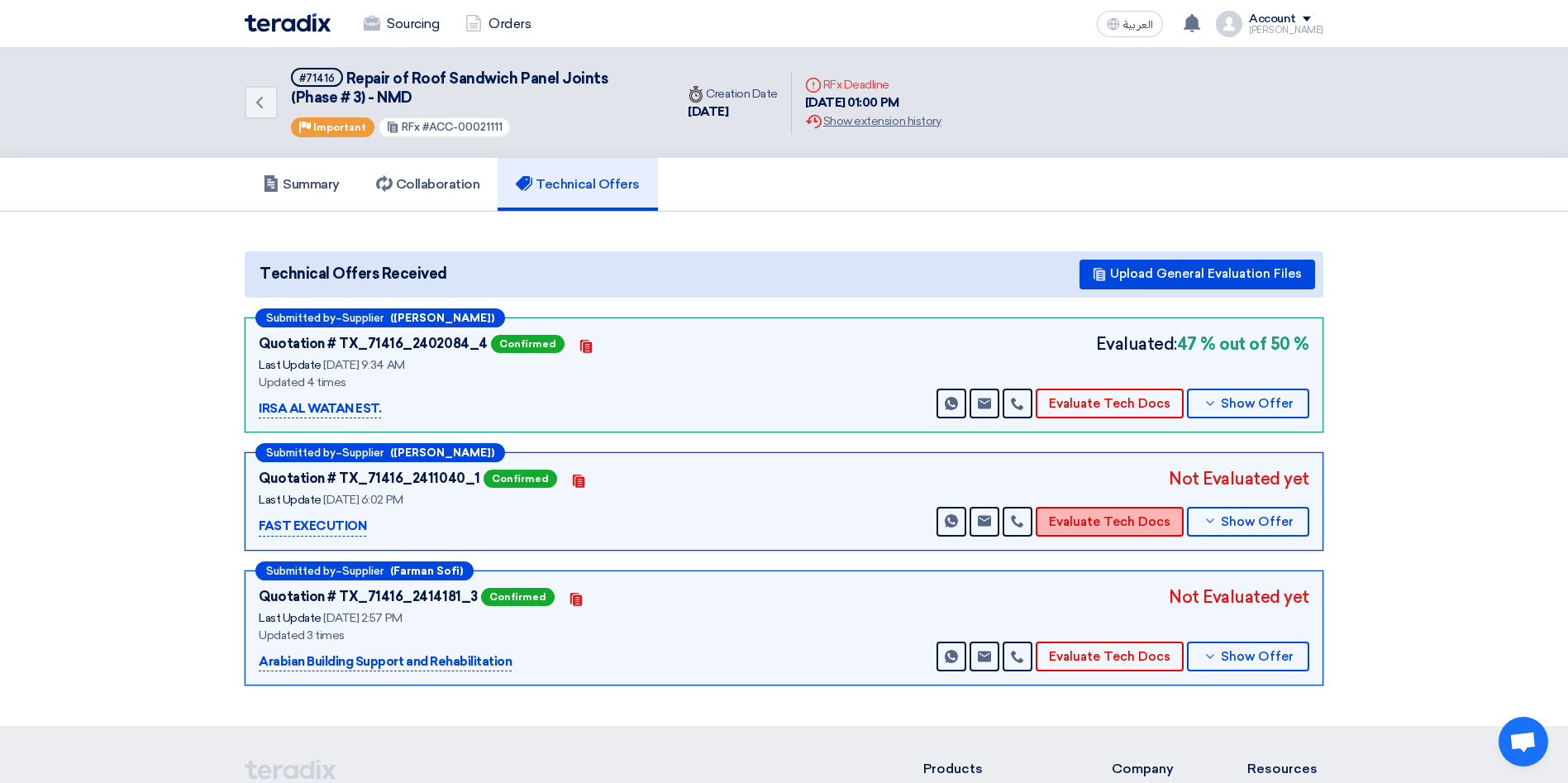
click at [1132, 520] on button "Evaluate Tech Docs" at bounding box center [1109, 521] width 148 height 29
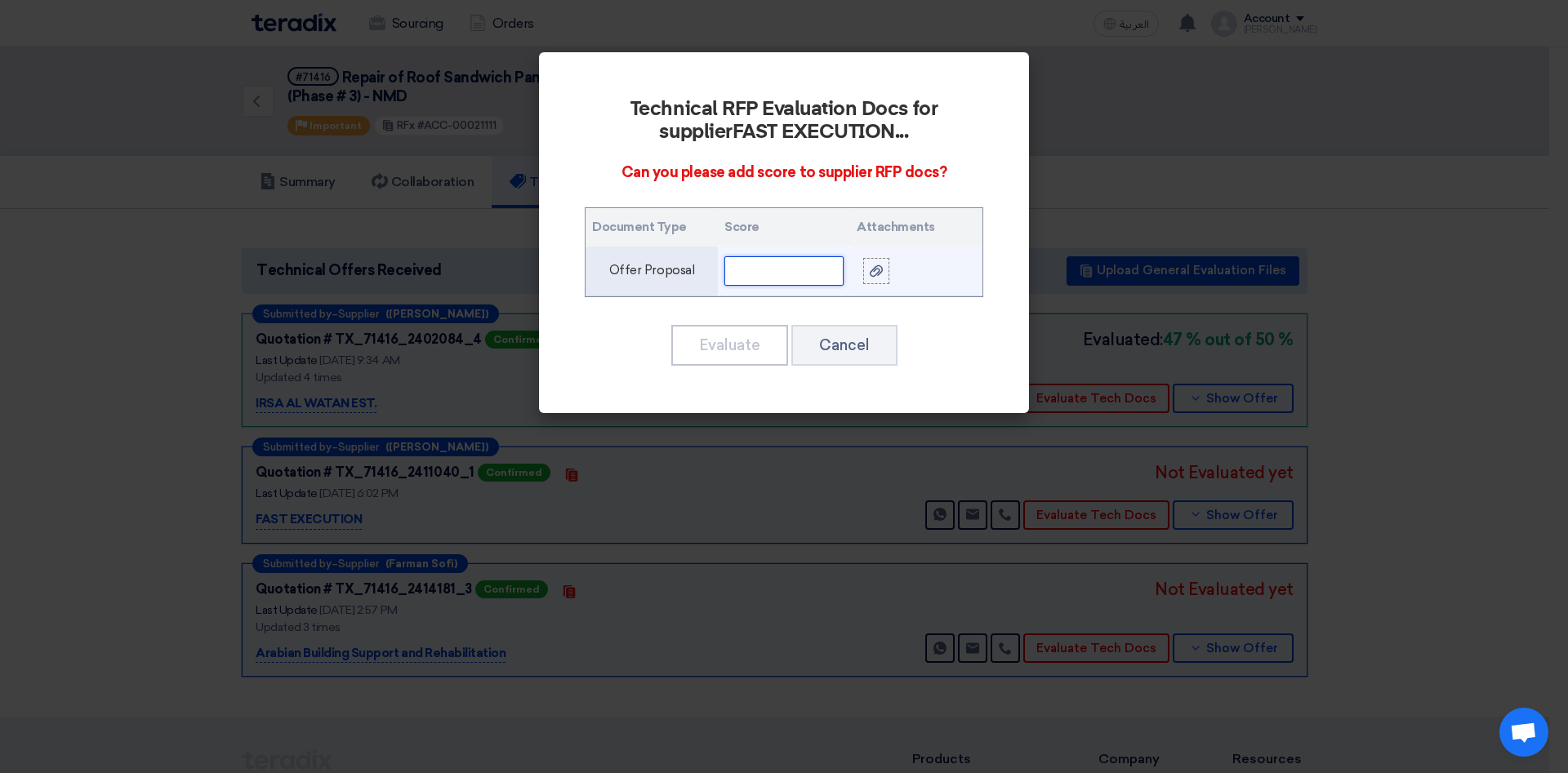
click at [813, 276] on input "text" at bounding box center [784, 270] width 119 height 29
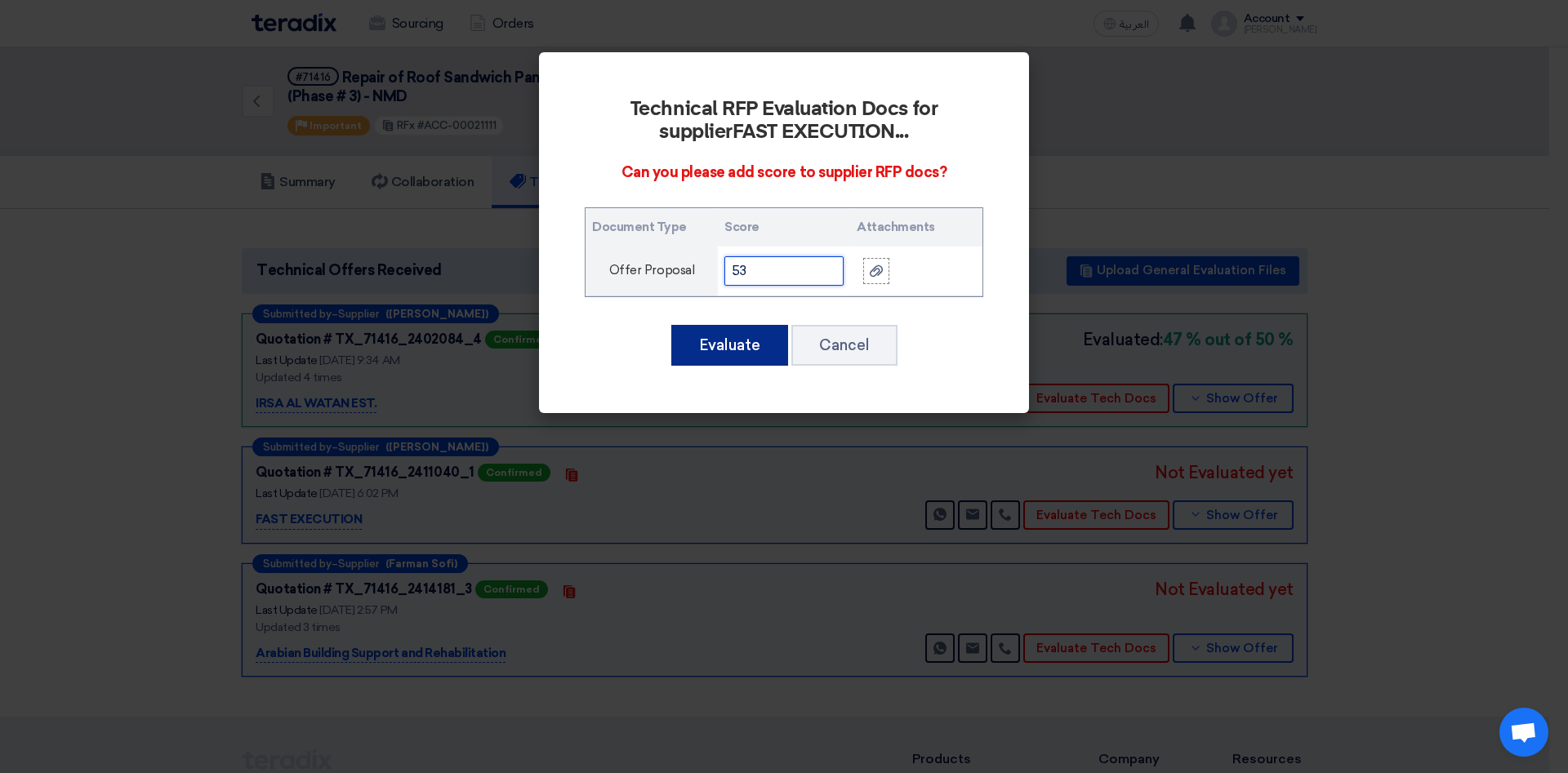
type input "53"
click at [739, 346] on button "Evaluate" at bounding box center [729, 345] width 116 height 41
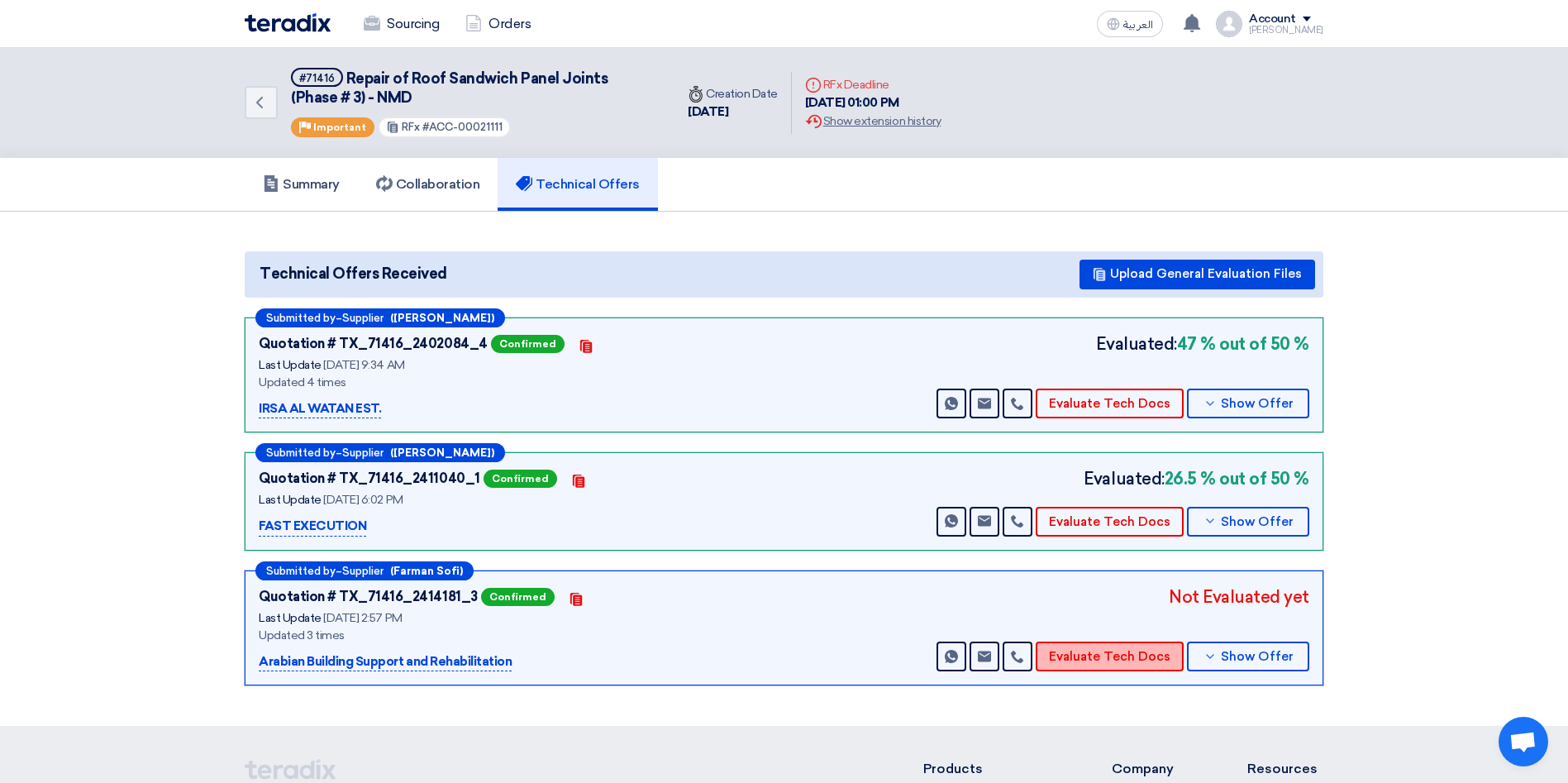
click at [1092, 660] on button "Evaluate Tech Docs" at bounding box center [1109, 656] width 148 height 29
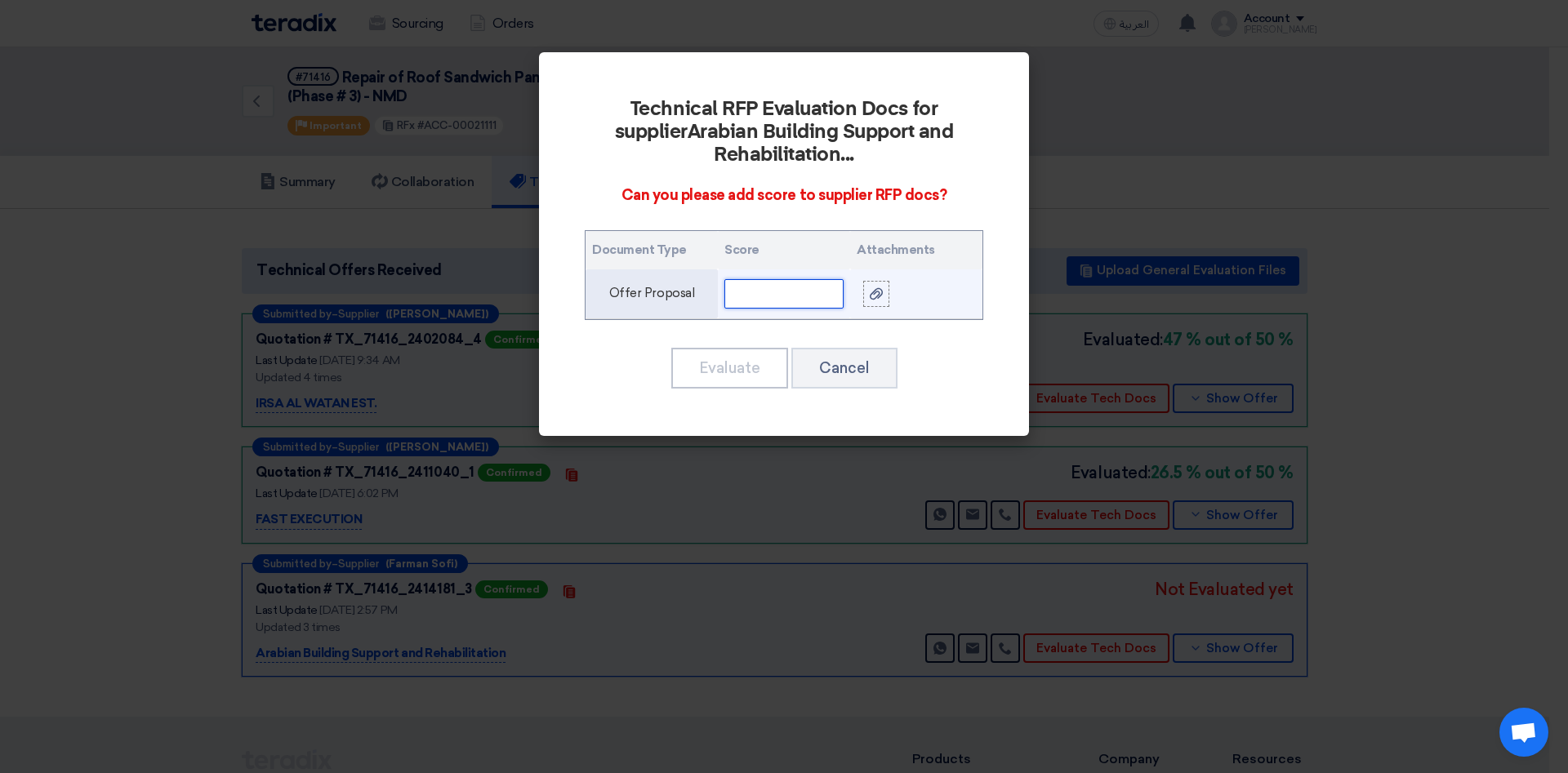
click at [809, 297] on input "text" at bounding box center [784, 294] width 119 height 29
type input "75"
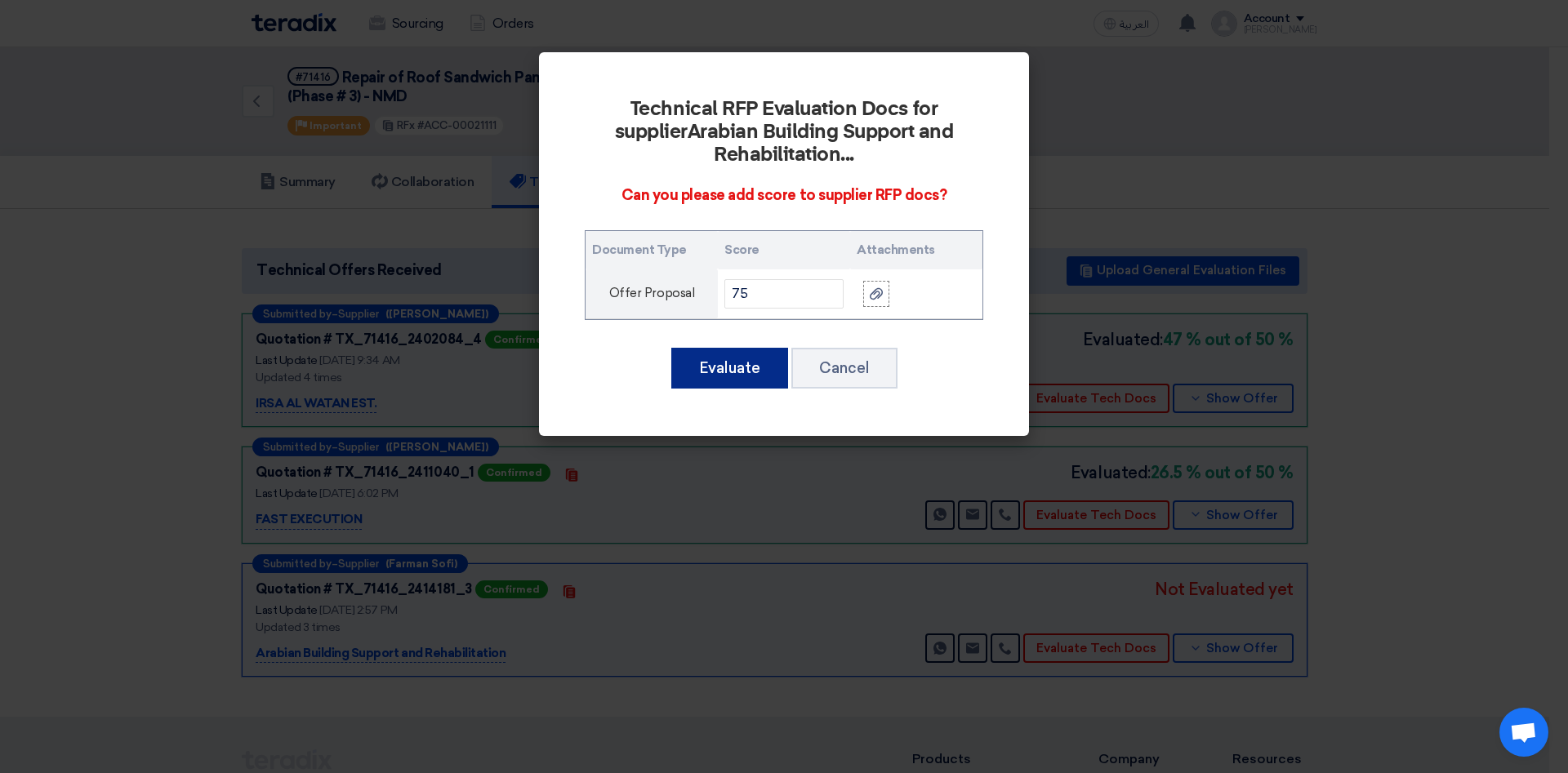
click at [719, 381] on button "Evaluate" at bounding box center [729, 369] width 116 height 41
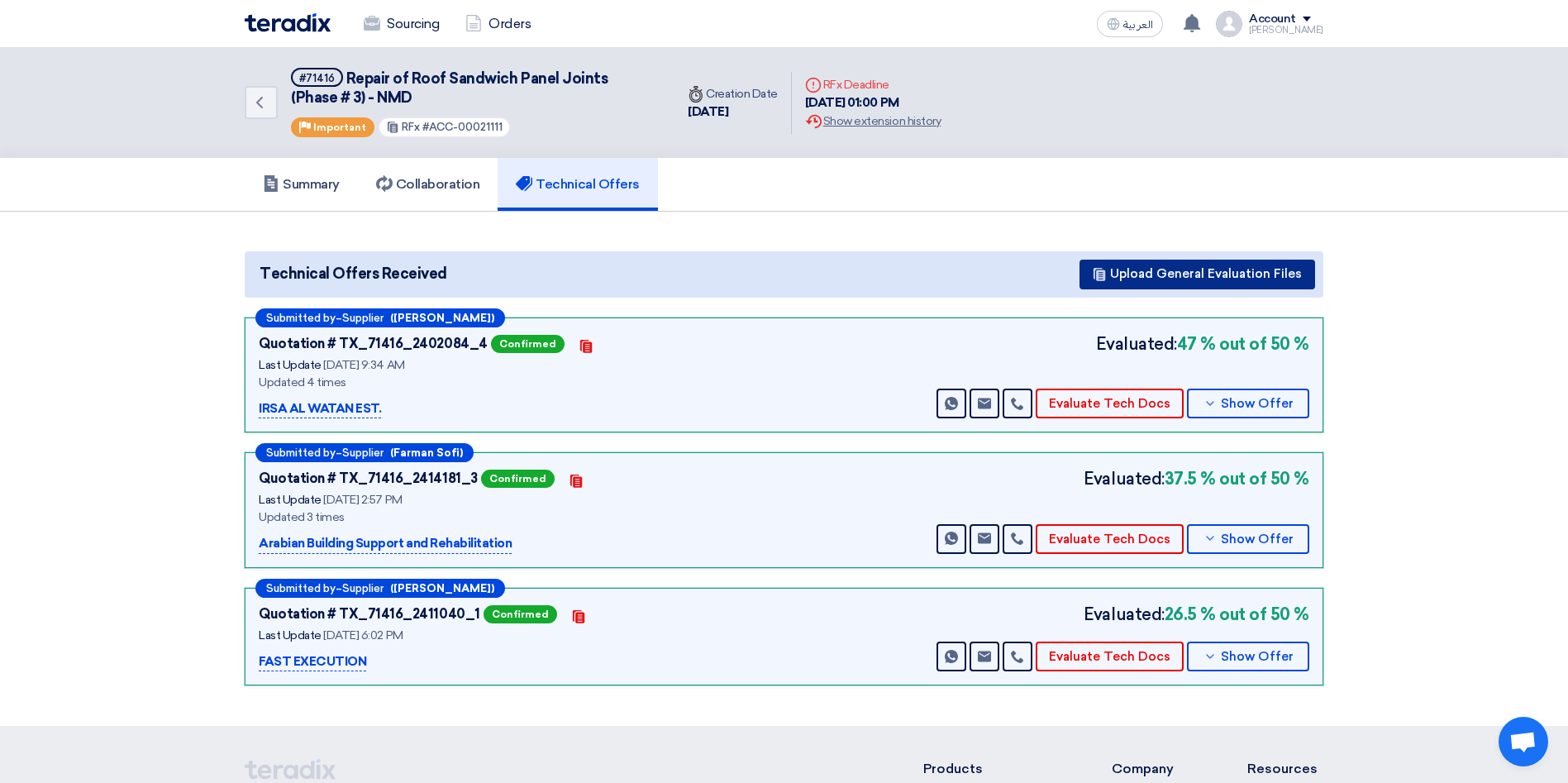
click at [1247, 277] on button "Upload General Evaluation Files" at bounding box center [1198, 274] width 236 height 29
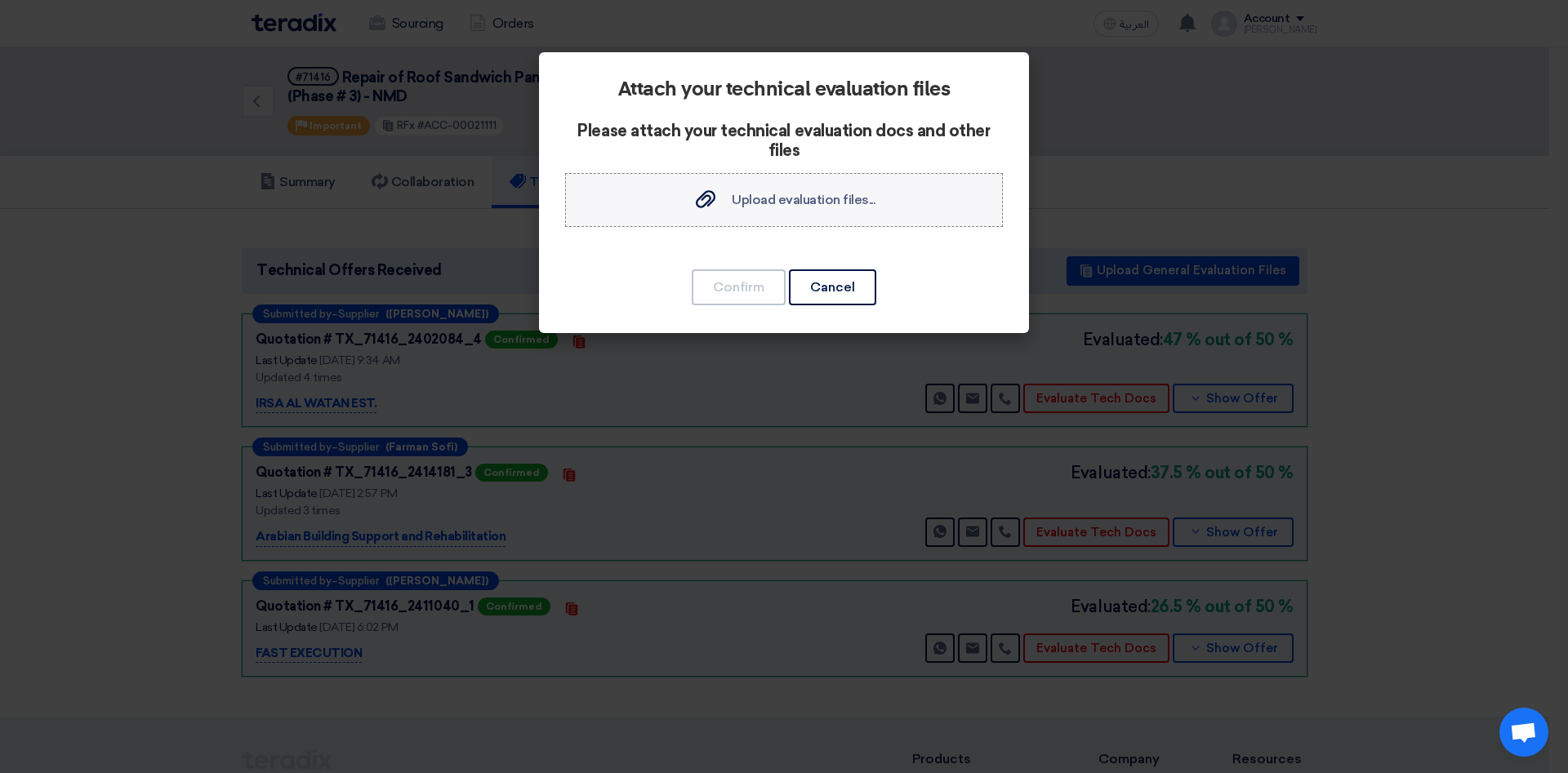
click at [772, 205] on span "Upload evaluation files..." at bounding box center [803, 200] width 144 height 16
click at [0, 0] on input "Upload evaluation files... Upload evaluation files..." at bounding box center [0, 0] width 0 height 0
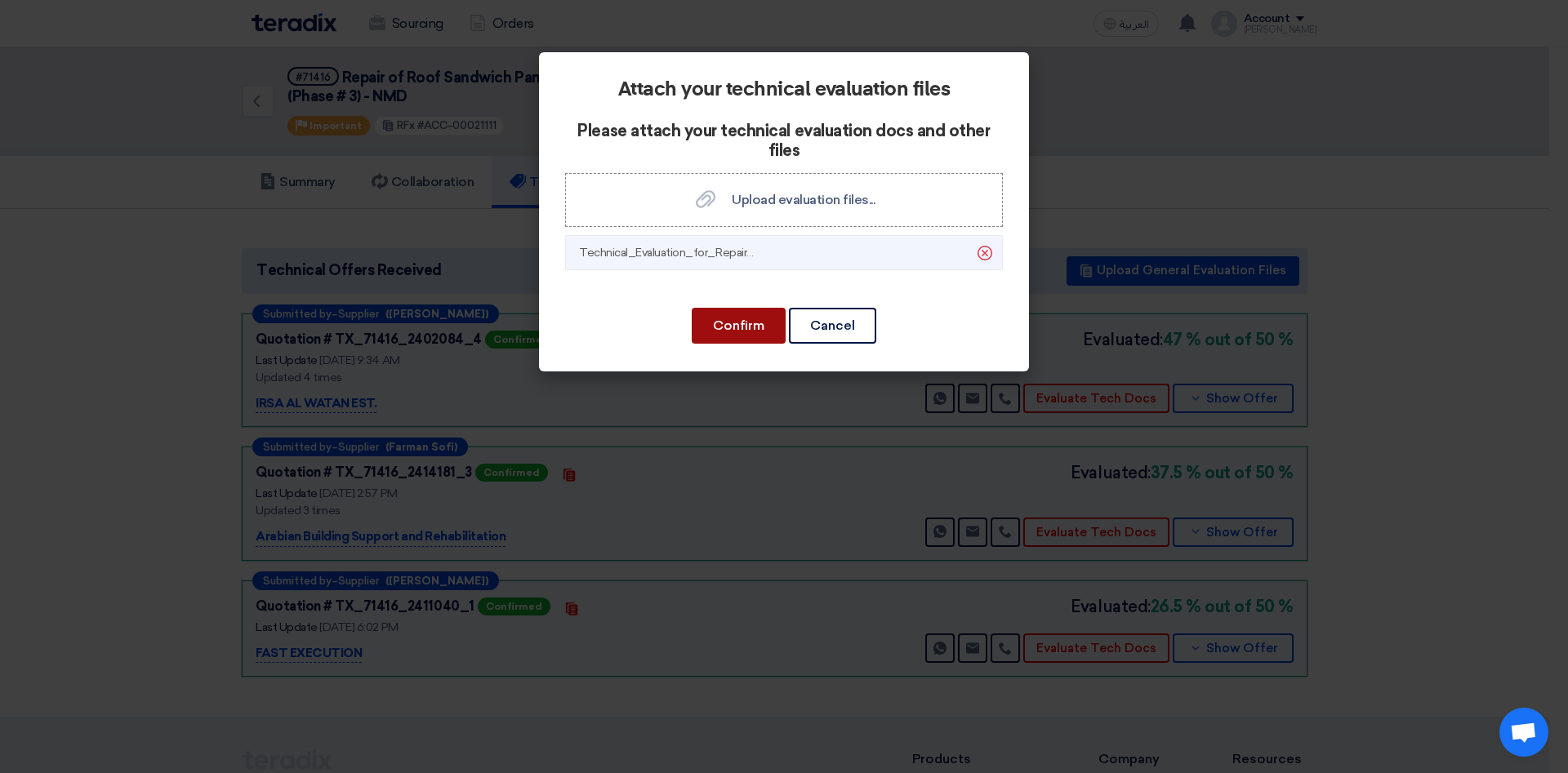
click at [741, 330] on button "Confirm" at bounding box center [738, 326] width 94 height 36
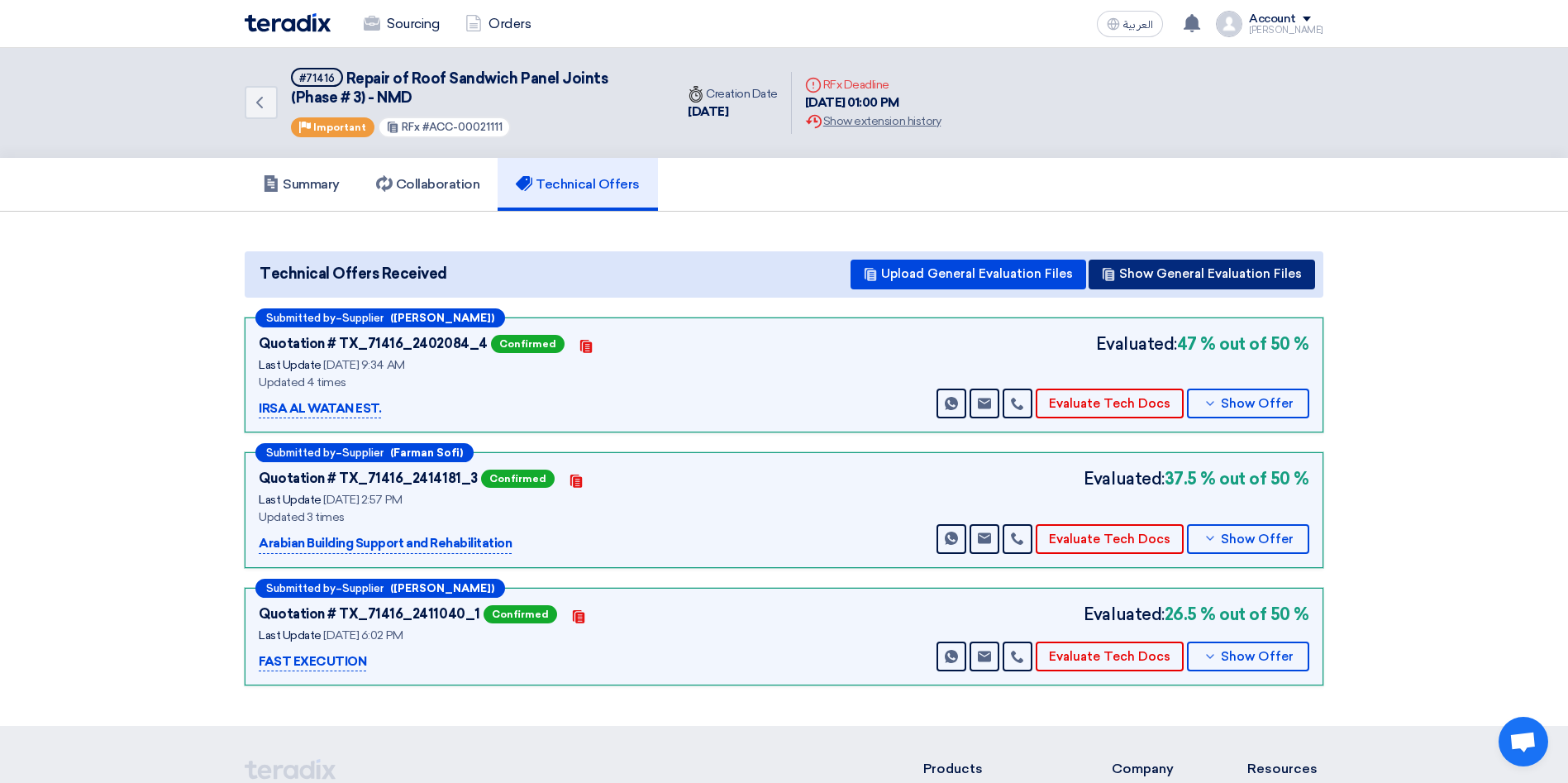
click at [1160, 272] on button "Show General Evaluation Files" at bounding box center [1201, 274] width 226 height 29
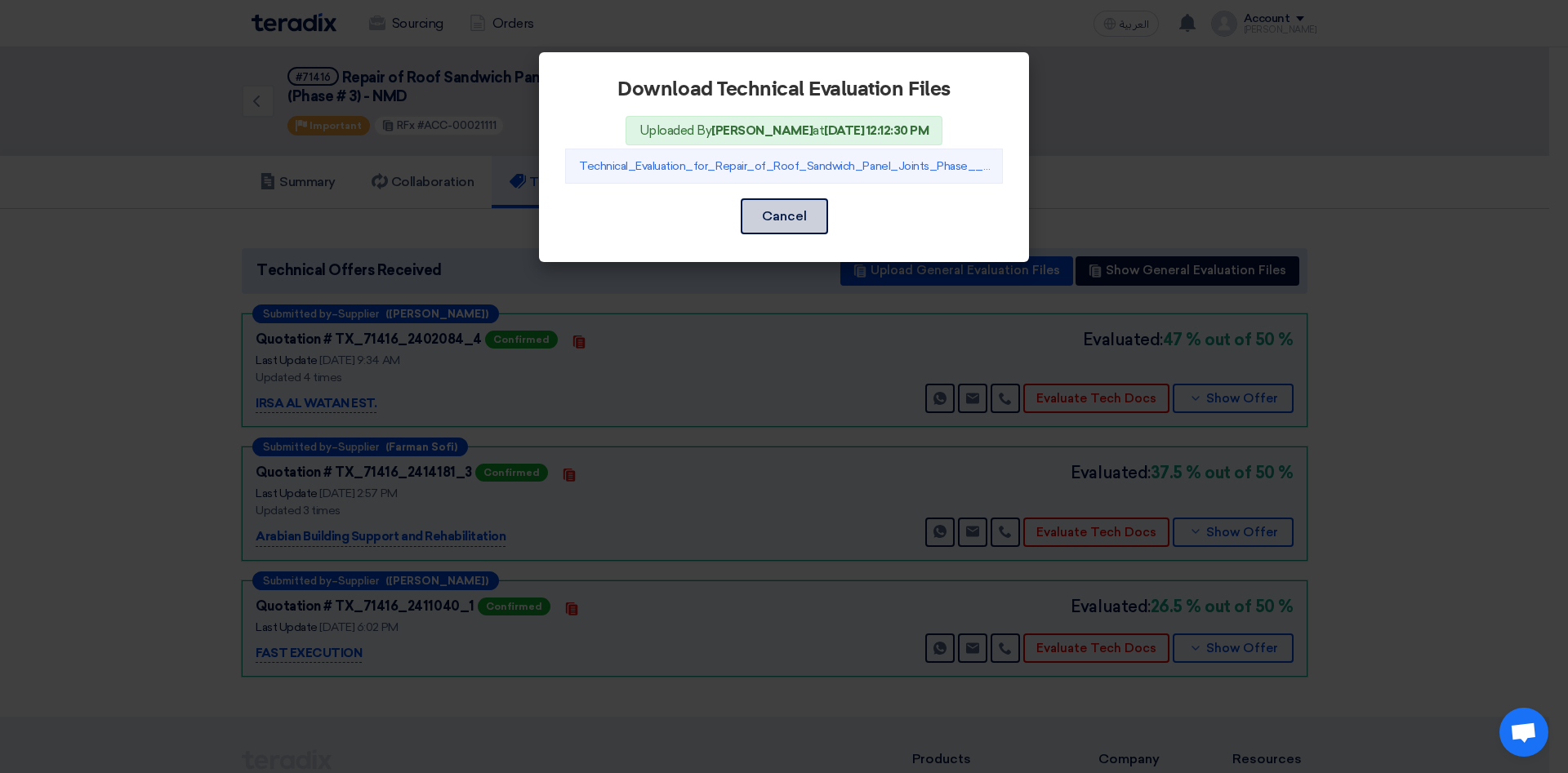
click at [804, 214] on button "Cancel" at bounding box center [784, 216] width 87 height 36
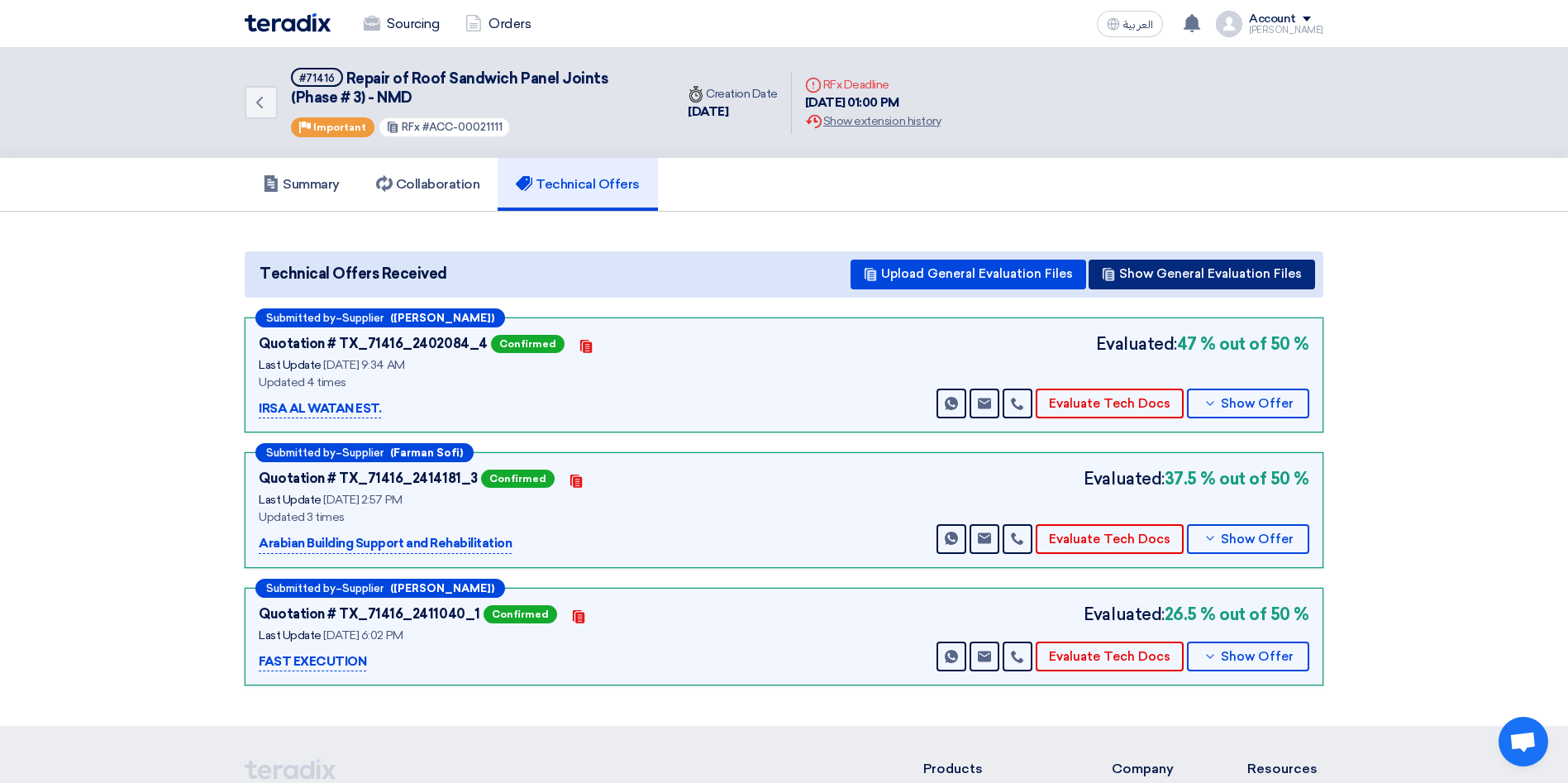
click at [1199, 281] on button "Show General Evaluation Files" at bounding box center [1201, 274] width 226 height 29
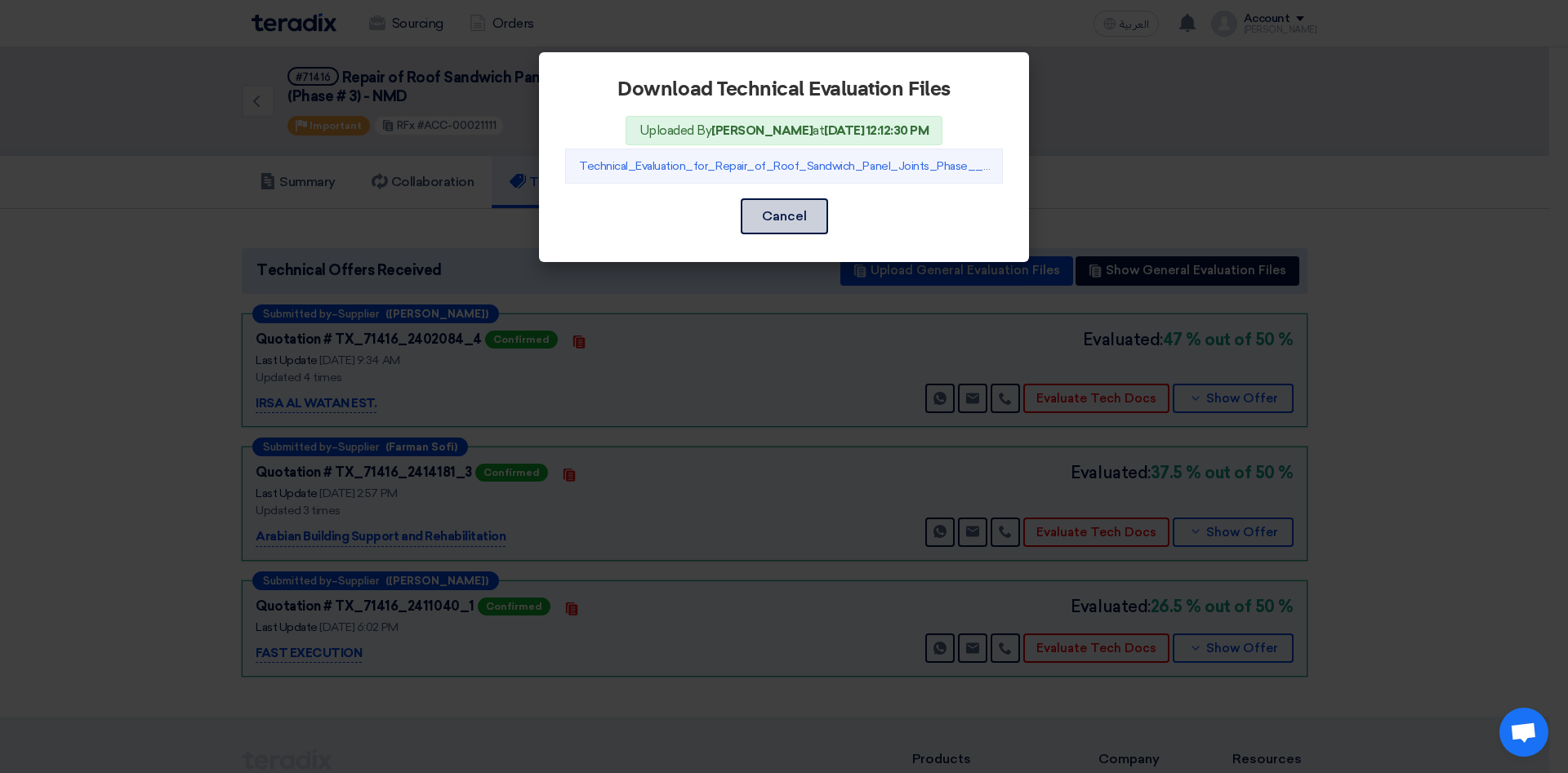
drag, startPoint x: 918, startPoint y: 170, endPoint x: 774, endPoint y: 220, distance: 152.4
click at [774, 220] on button "Cancel" at bounding box center [784, 216] width 87 height 36
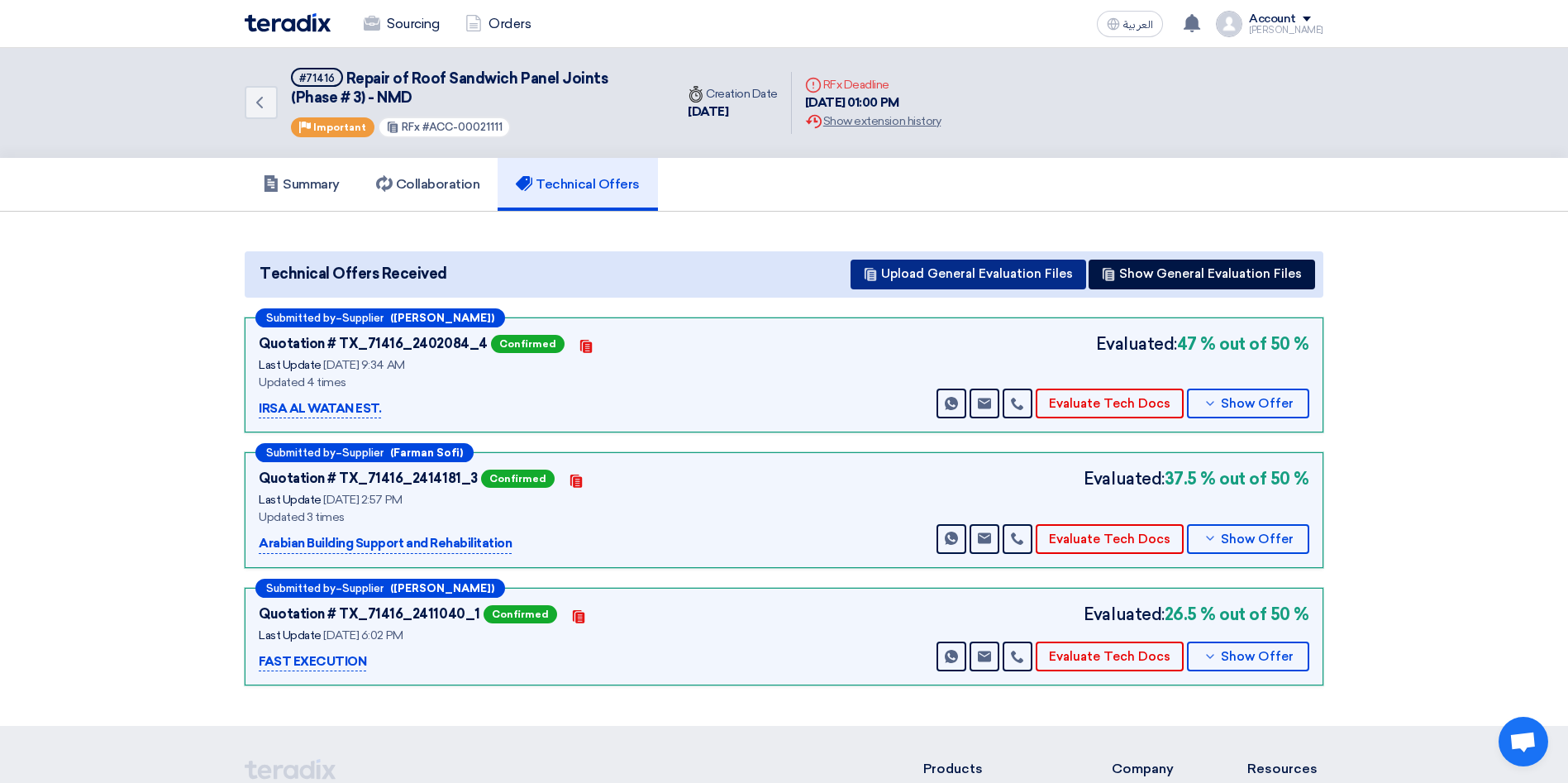
click at [914, 271] on button "Upload General Evaluation Files" at bounding box center [969, 274] width 236 height 29
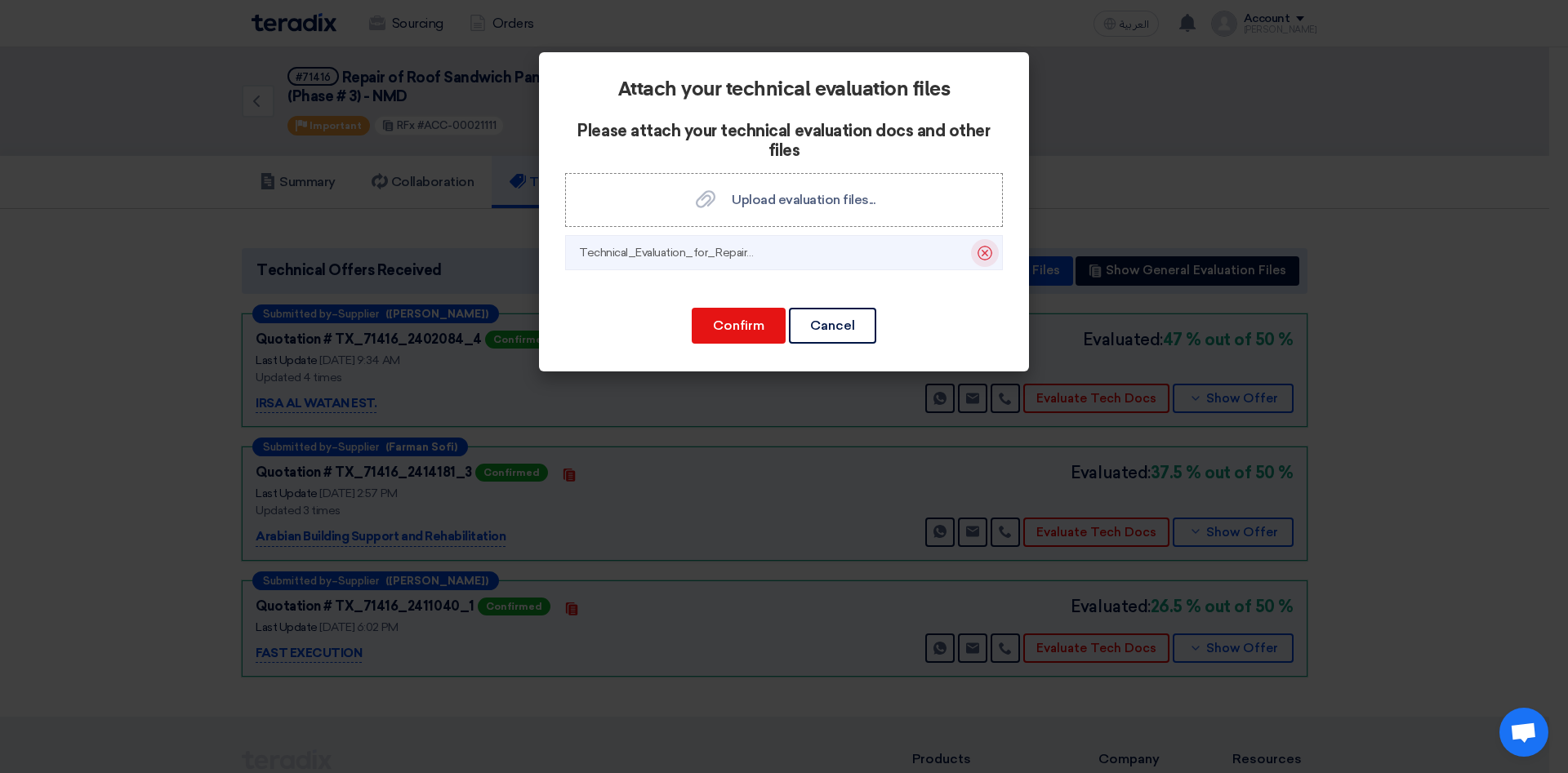
click at [987, 255] on icon "Delete" at bounding box center [985, 253] width 28 height 28
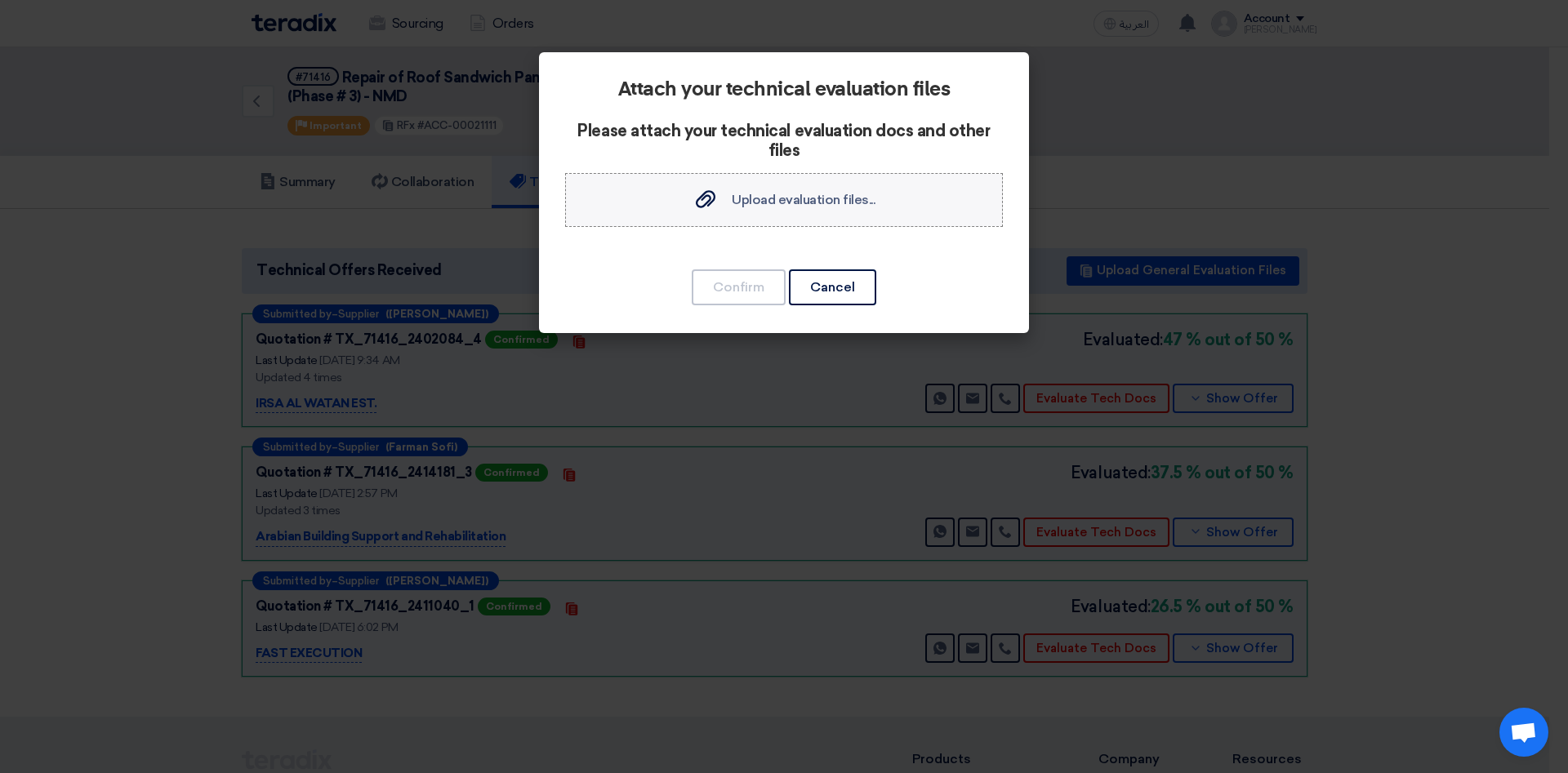
click at [769, 207] on div "Upload evaluation files... Upload evaluation files..." at bounding box center [784, 200] width 182 height 20
click at [0, 0] on input "Upload evaluation files... Upload evaluation files..." at bounding box center [0, 0] width 0 height 0
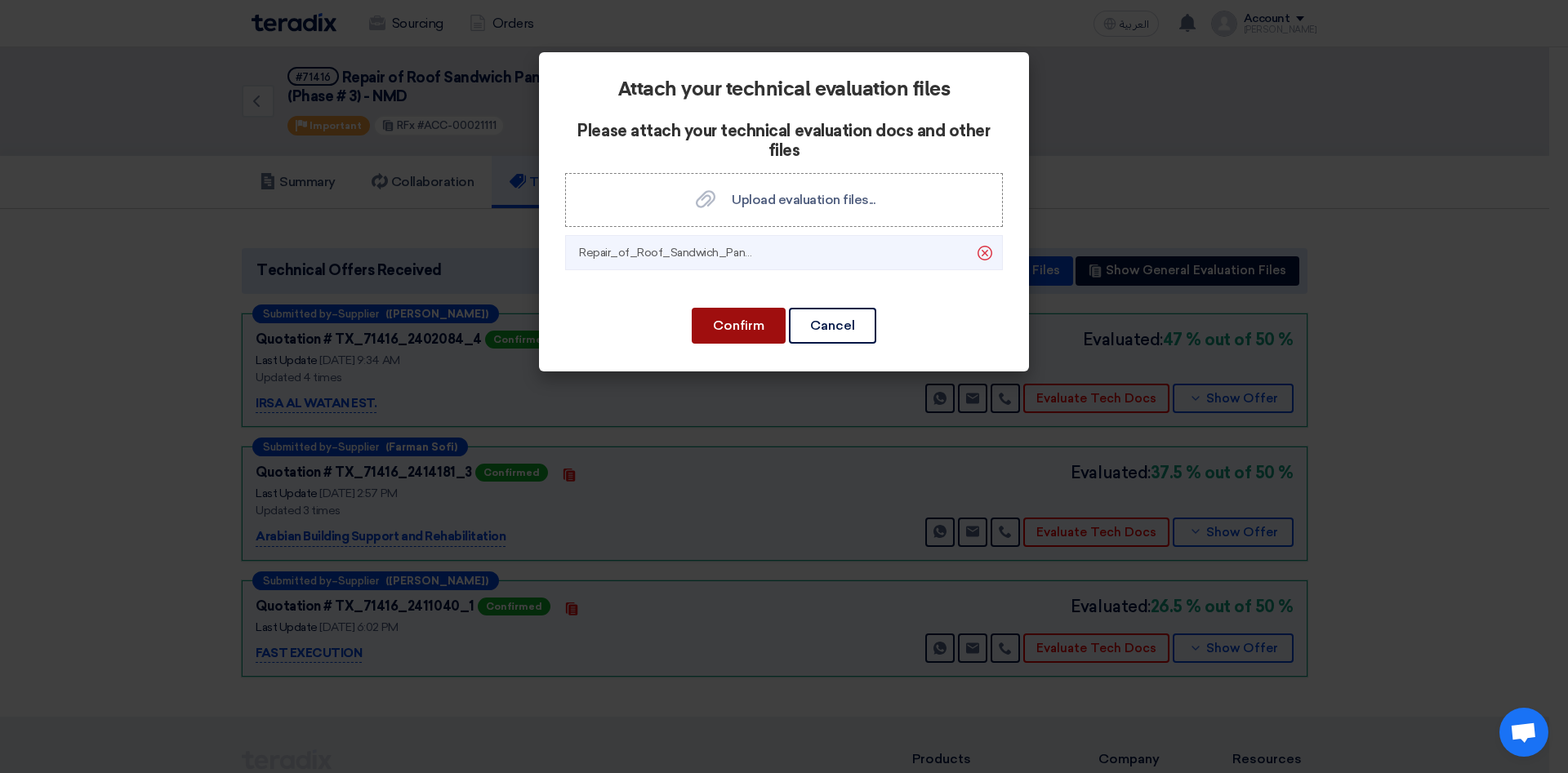
click at [739, 330] on button "Confirm" at bounding box center [738, 326] width 94 height 36
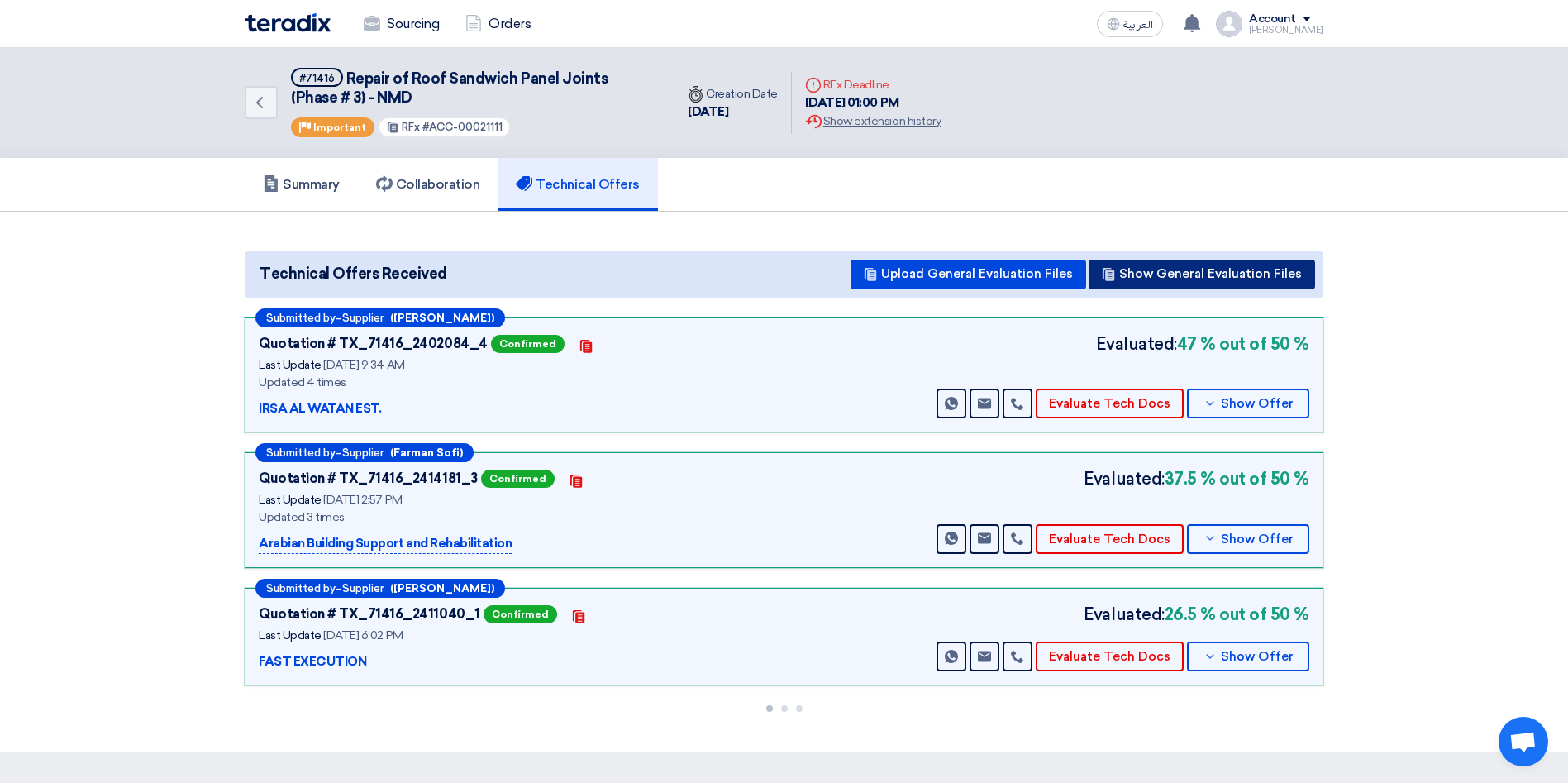
click at [1168, 269] on button "Show General Evaluation Files" at bounding box center [1201, 274] width 226 height 29
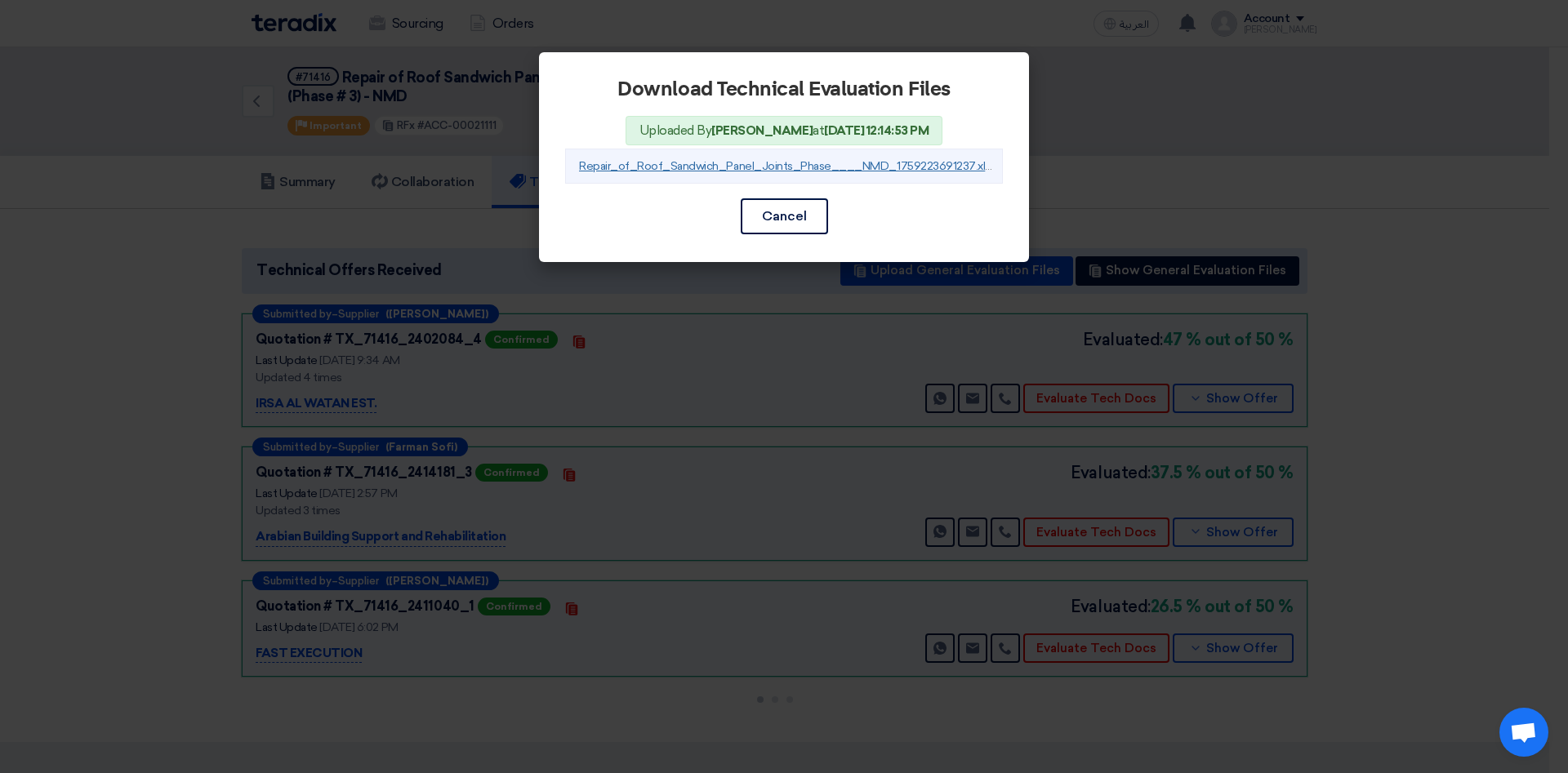
click at [835, 168] on link "Repair_of_Roof_Sandwich_Panel_Joints_Phase____NMD_1759223691237.xlsx" at bounding box center [787, 166] width 417 height 14
click at [792, 231] on button "Cancel" at bounding box center [784, 216] width 87 height 36
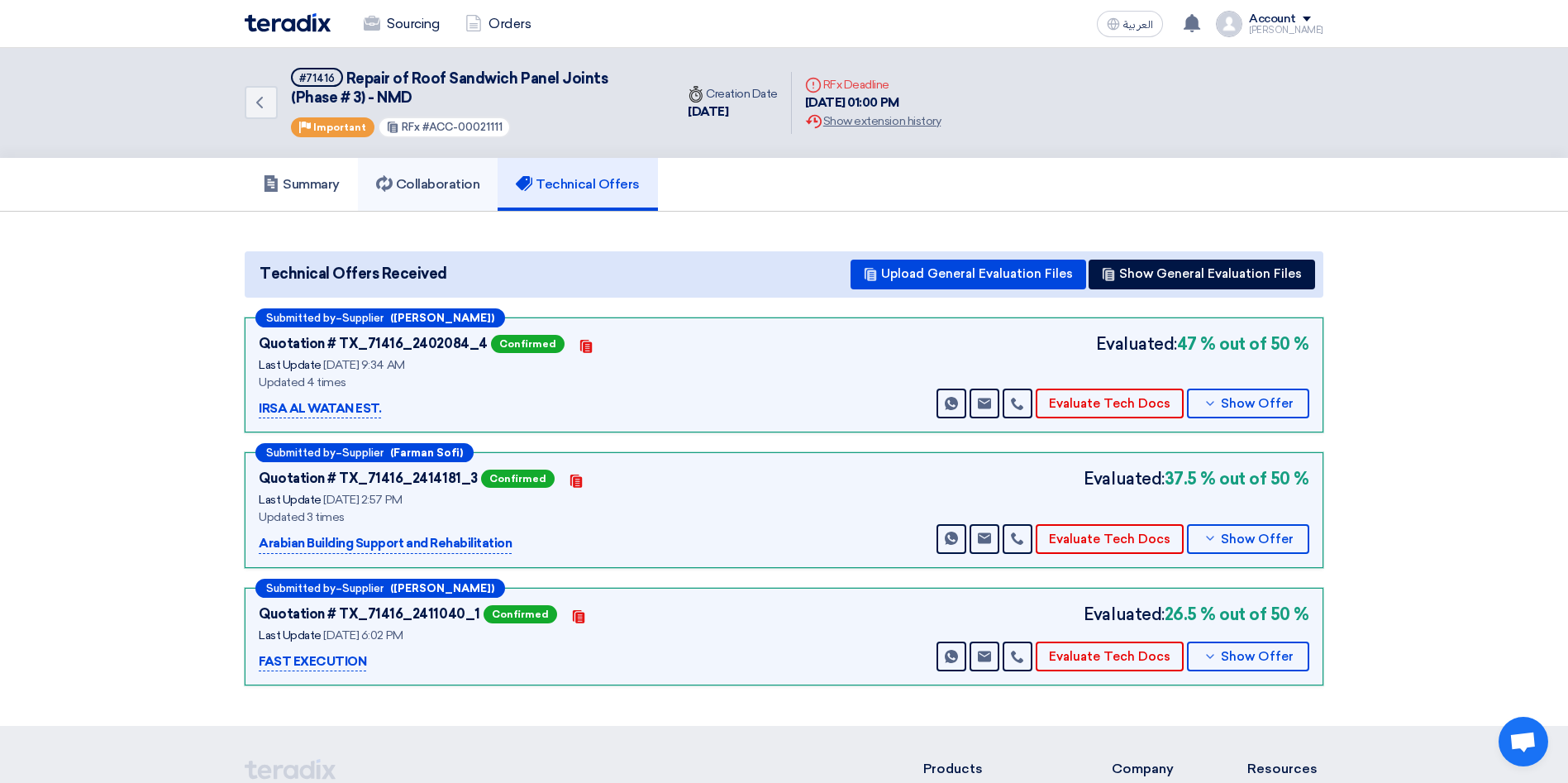
click at [435, 188] on h5 "Collaboration" at bounding box center [428, 183] width 104 height 16
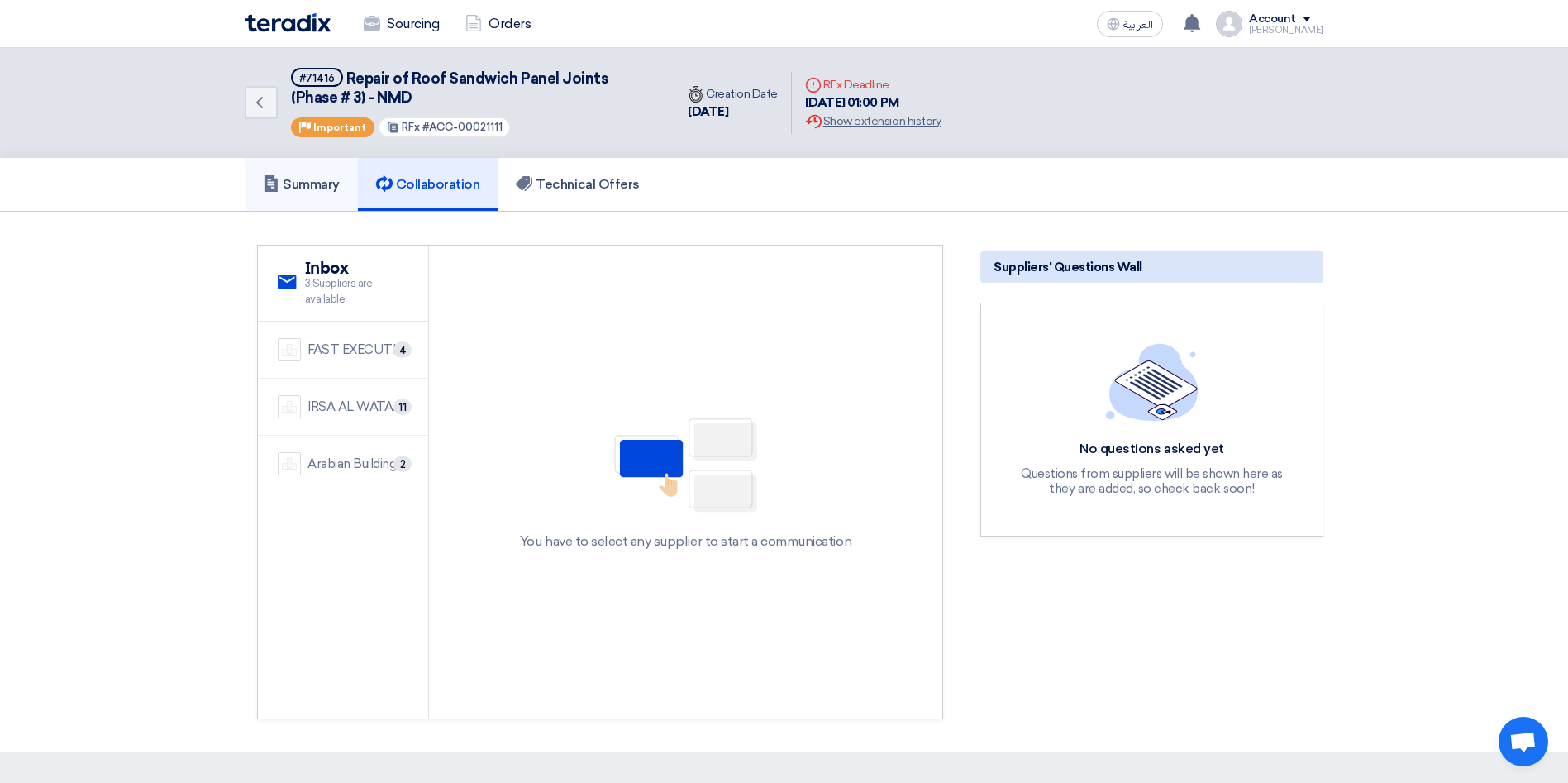
click at [296, 185] on h5 "Summary" at bounding box center [301, 183] width 77 height 16
